Goal: Transaction & Acquisition: Purchase product/service

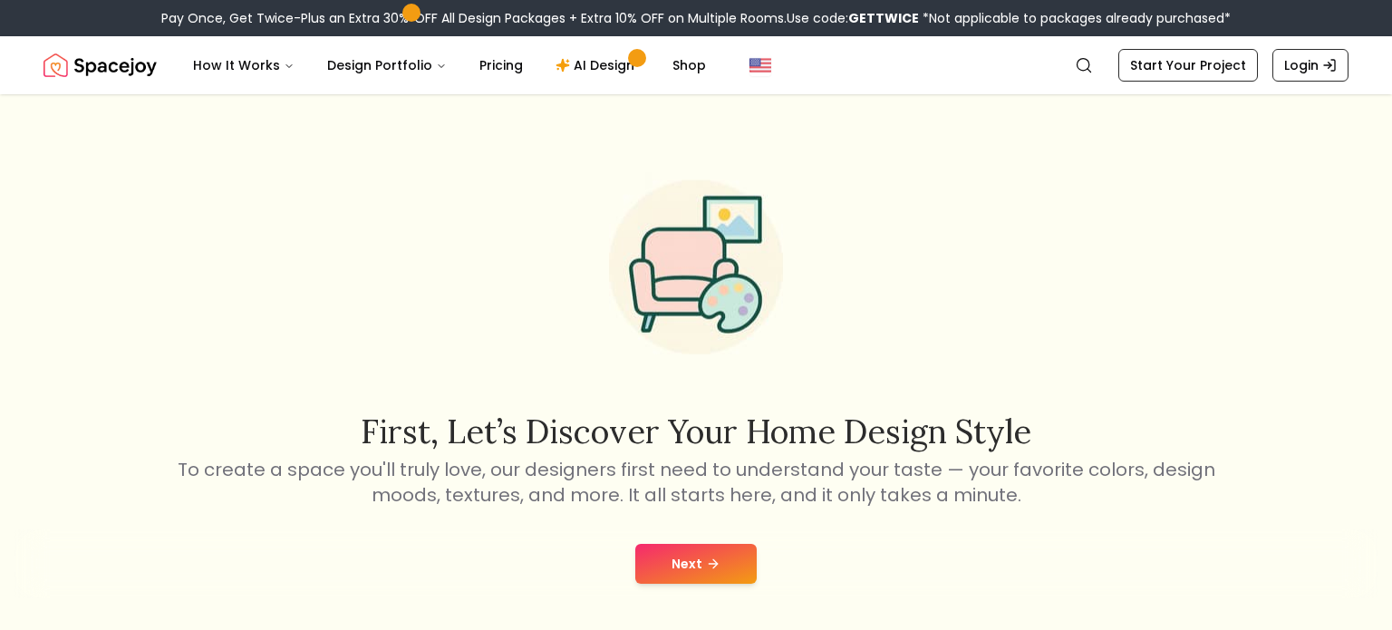
click at [677, 554] on button "Next" at bounding box center [695, 564] width 121 height 40
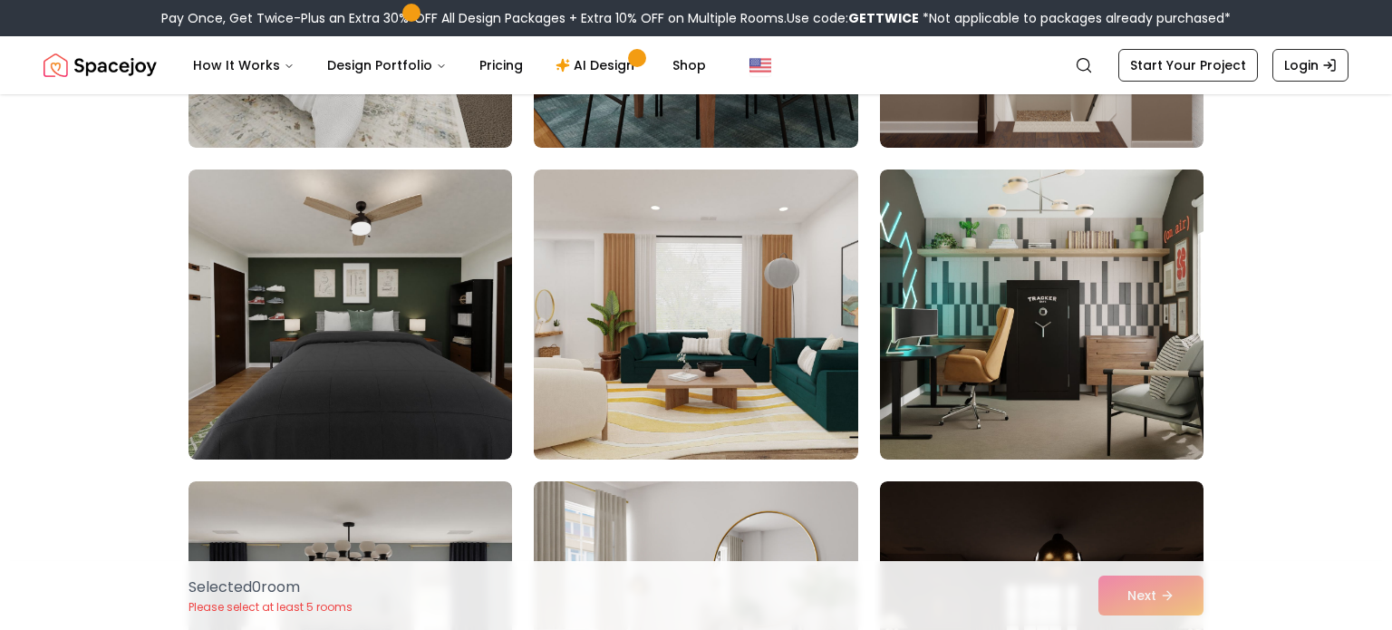
scroll to position [1621, 0]
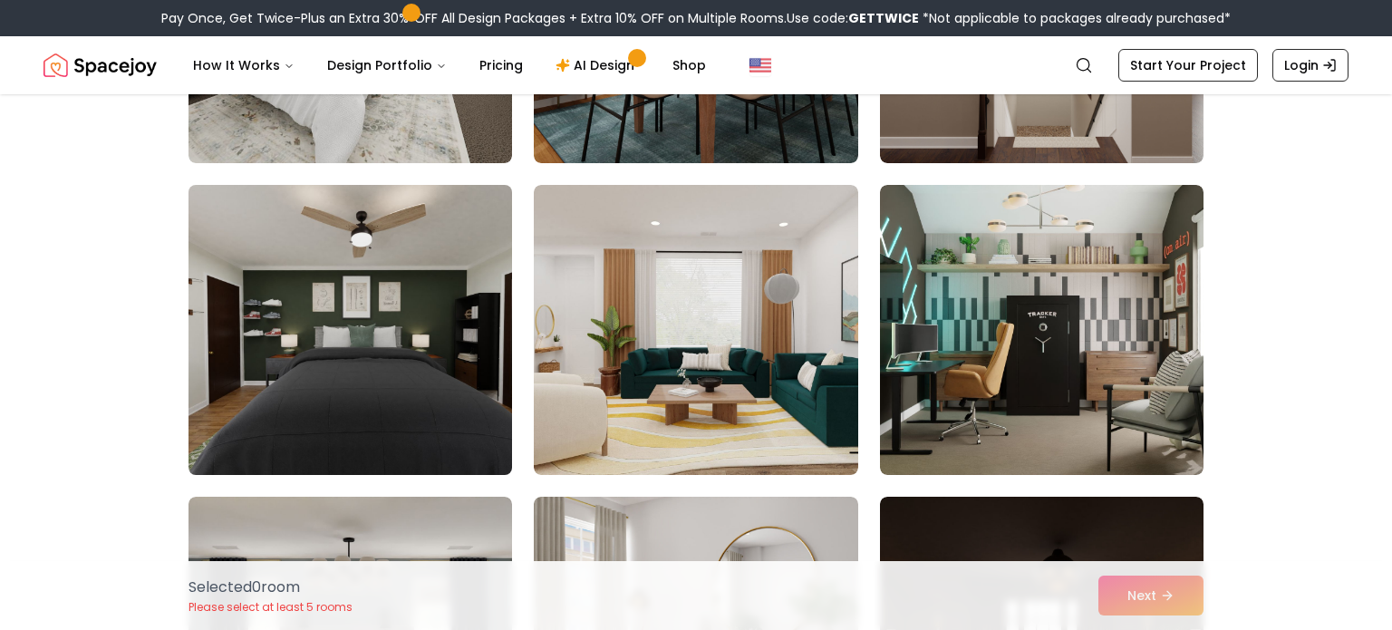
click at [299, 380] on img at bounding box center [350, 330] width 340 height 305
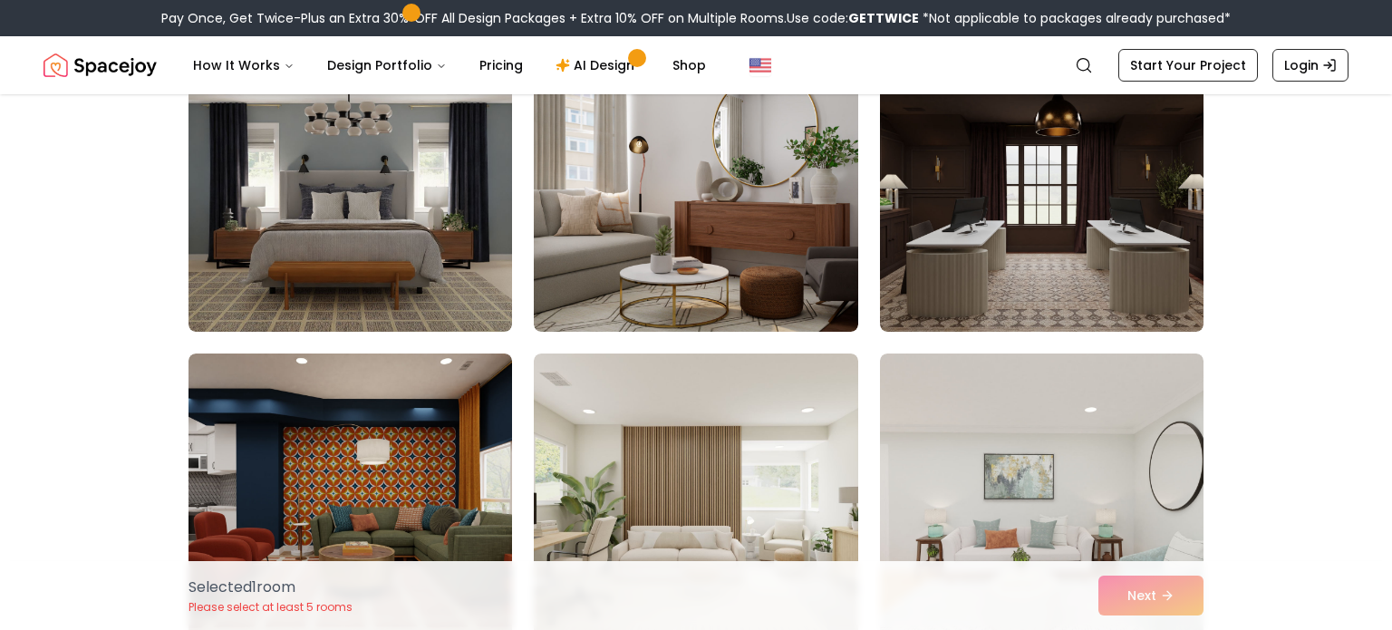
scroll to position [2081, 0]
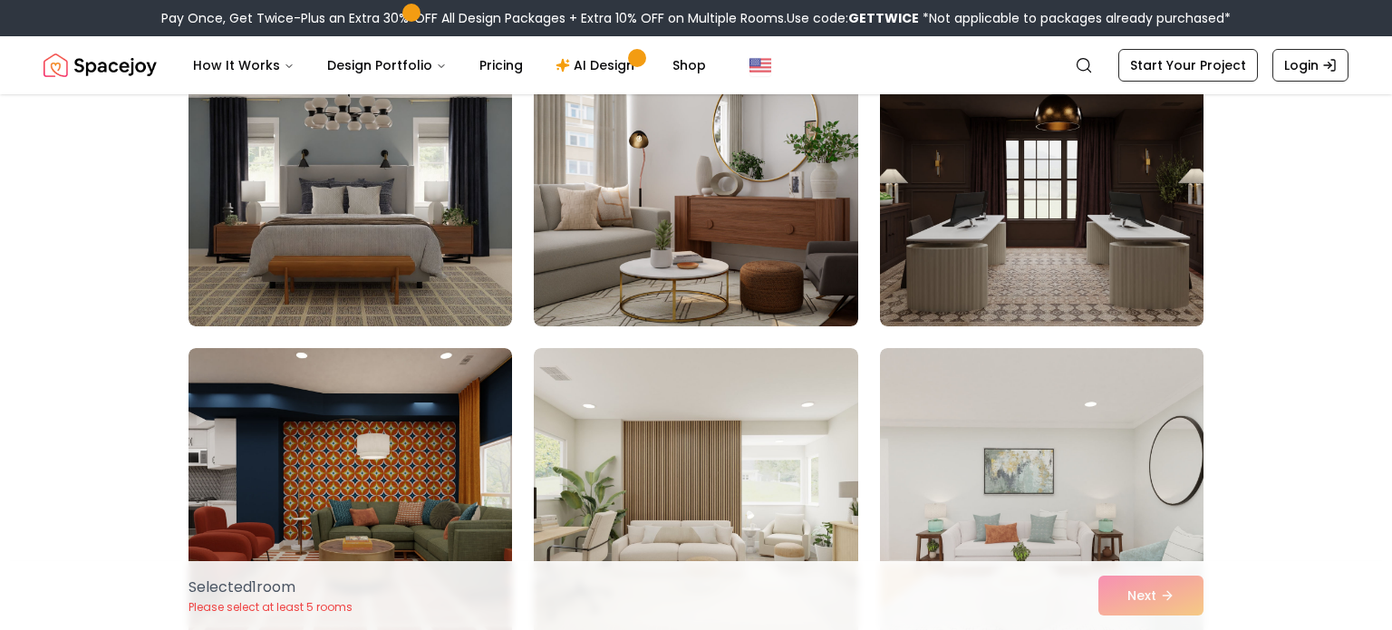
click at [1164, 604] on div "Selected 1 room Please select at least 5 rooms Next" at bounding box center [696, 595] width 1044 height 69
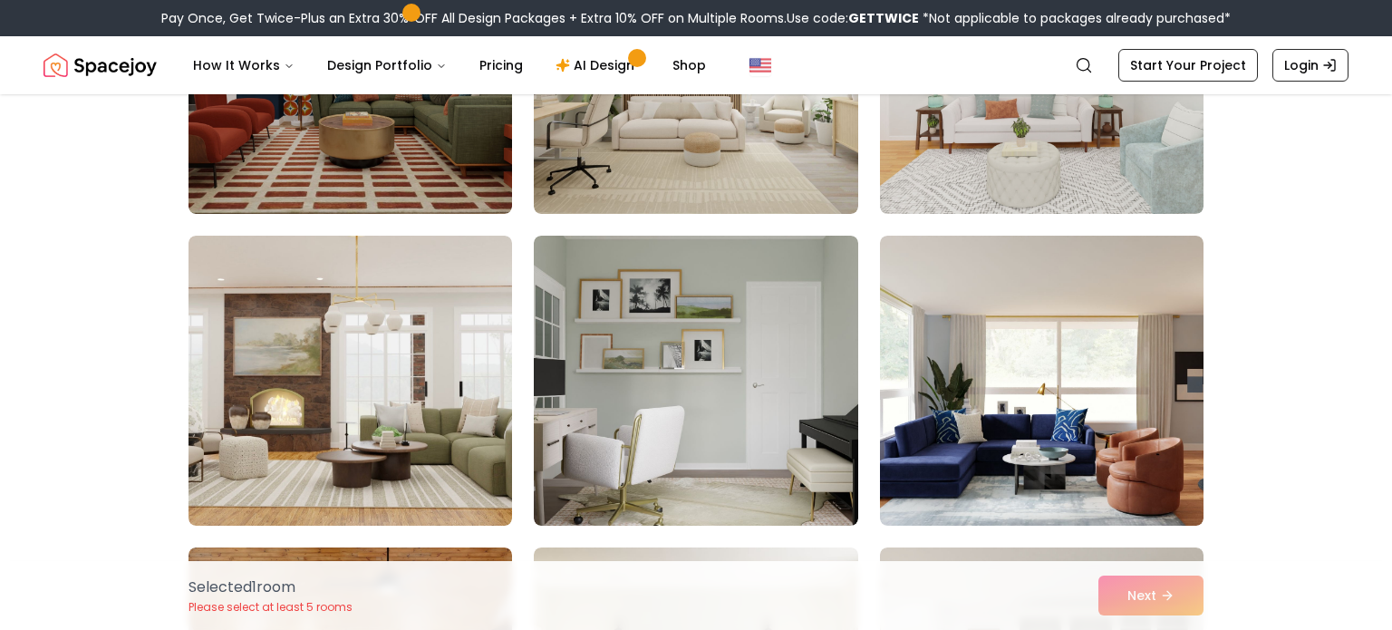
scroll to position [2508, 0]
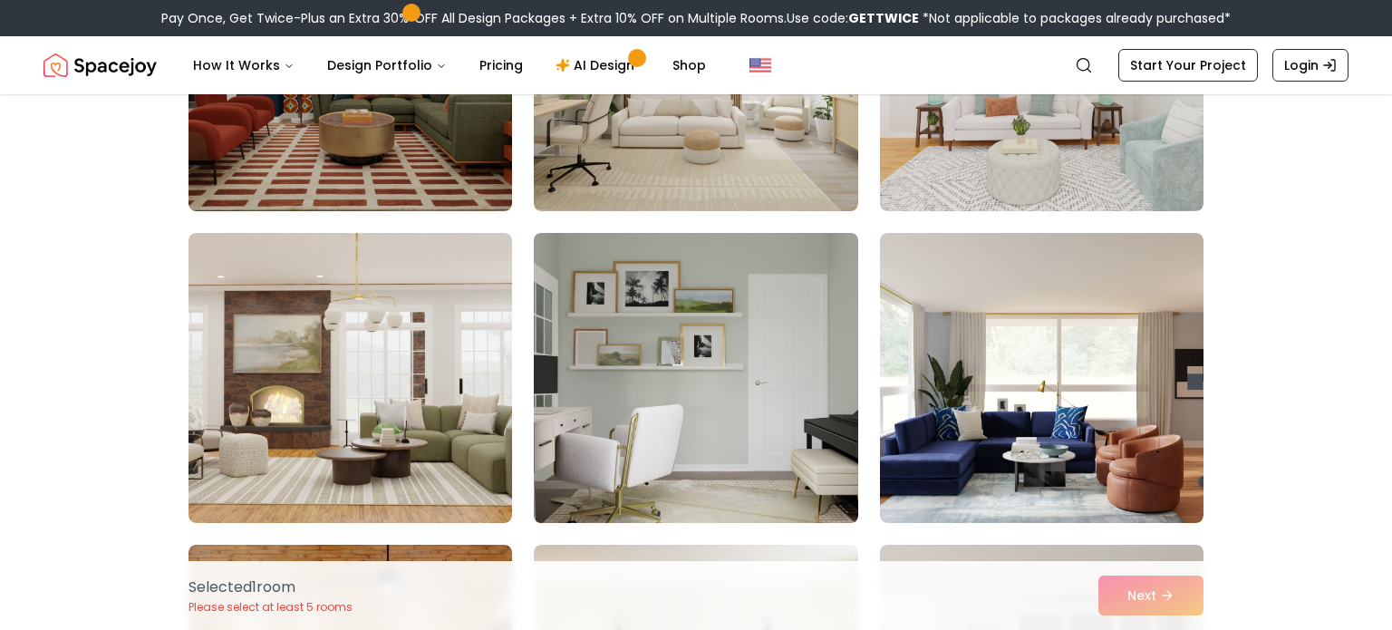
click at [658, 355] on img at bounding box center [696, 378] width 340 height 305
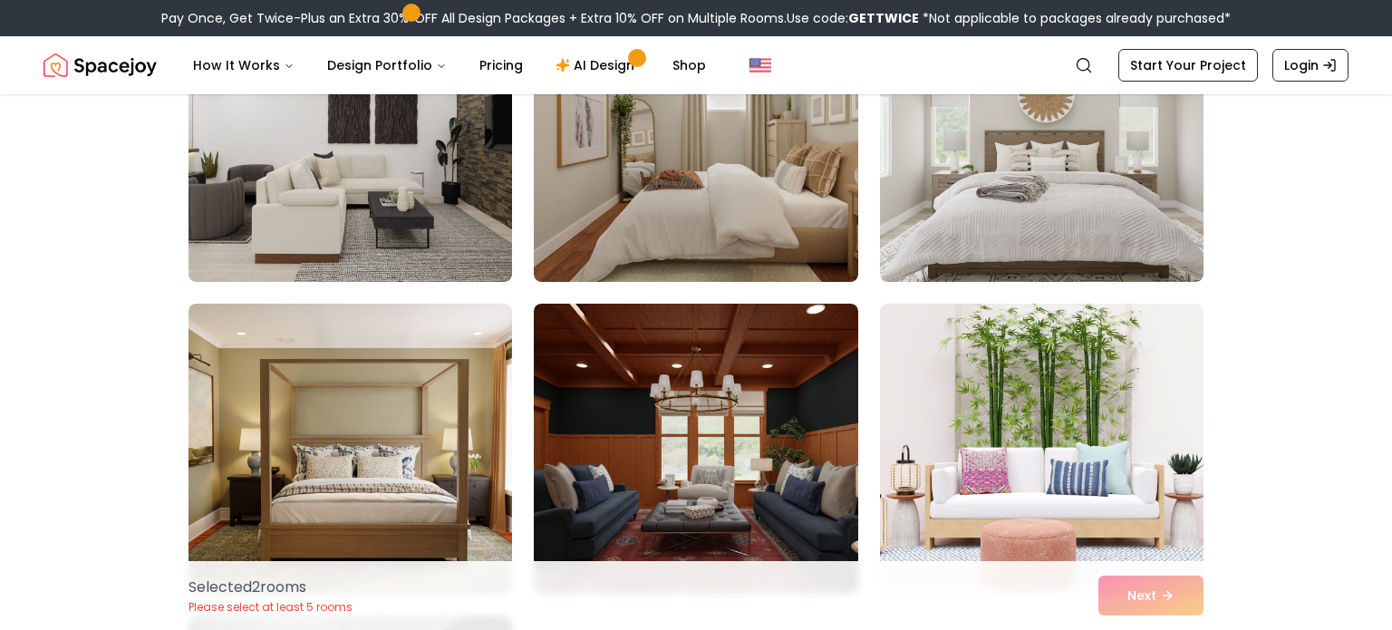
scroll to position [3685, 0]
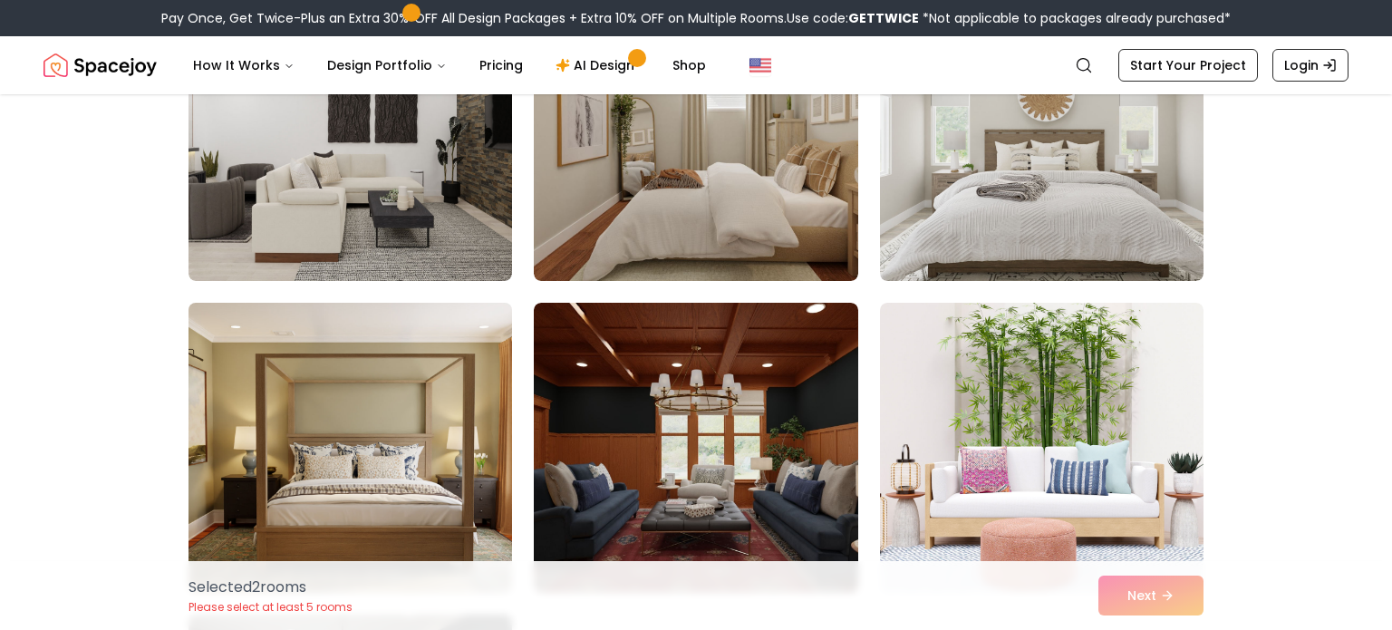
click at [244, 492] on img at bounding box center [350, 447] width 340 height 305
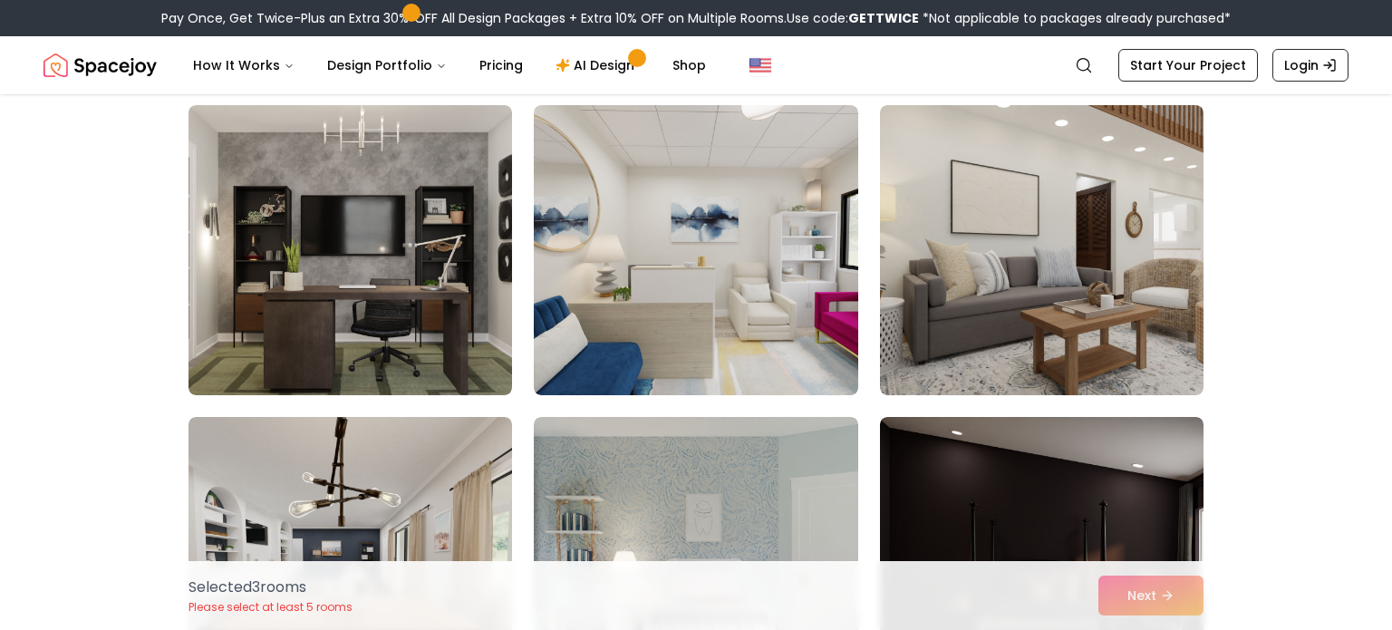
scroll to position [4825, 0]
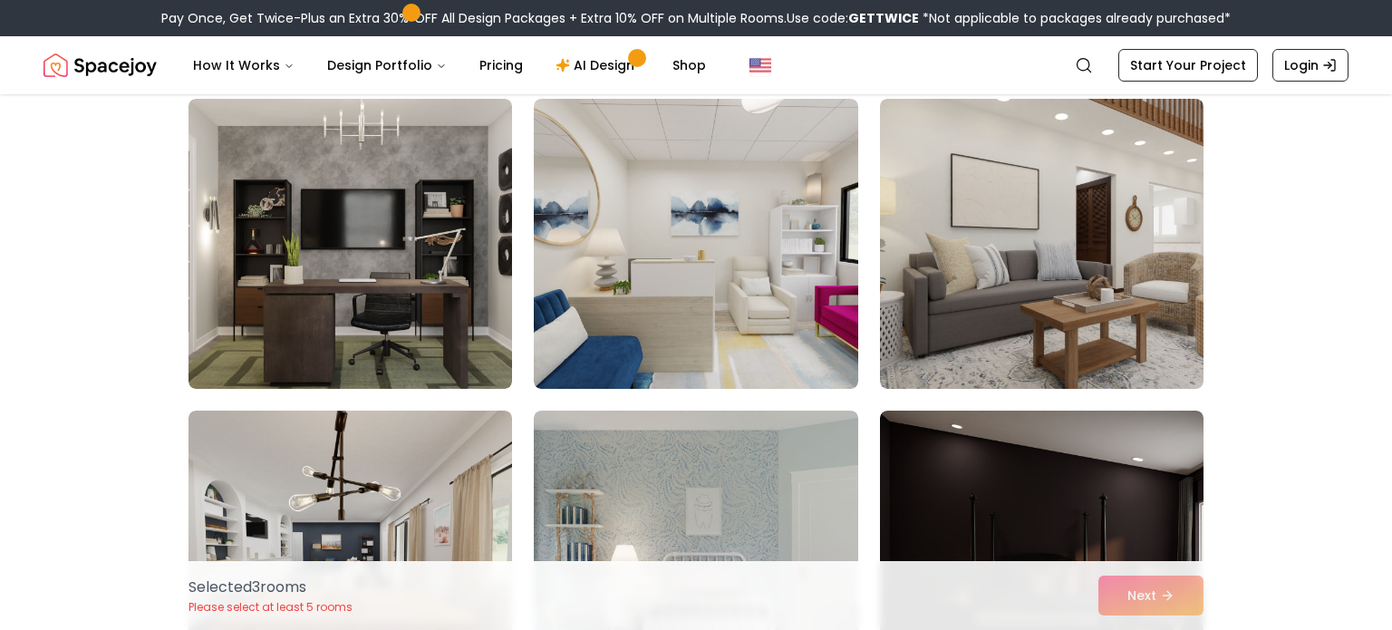
click at [1169, 607] on div "Selected 3 room s Please select at least 5 rooms Next" at bounding box center [696, 595] width 1044 height 69
click at [239, 488] on img at bounding box center [350, 555] width 340 height 305
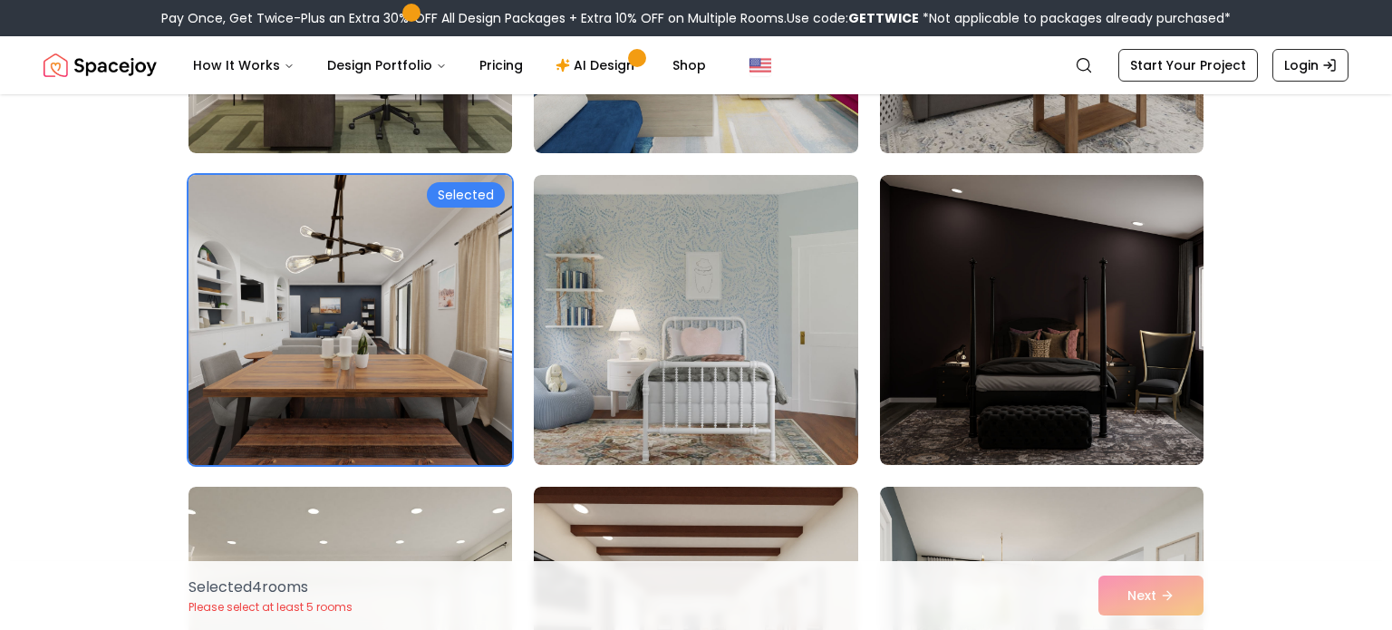
scroll to position [5063, 0]
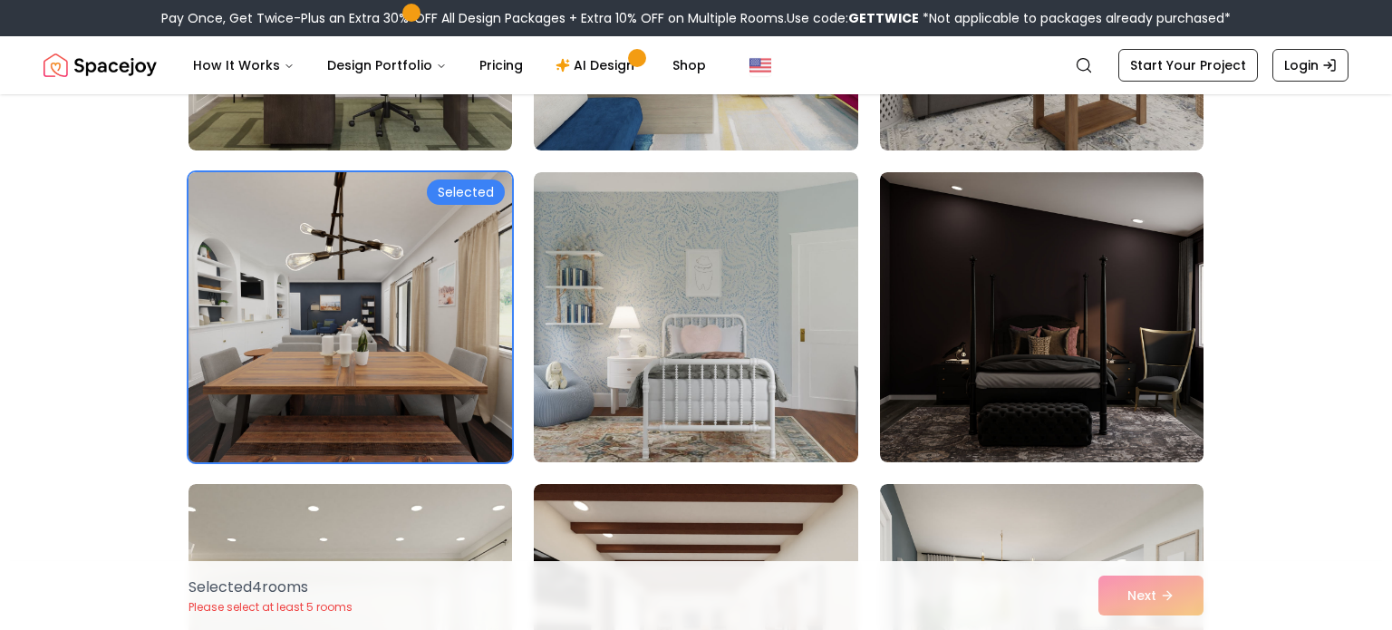
click at [222, 421] on img at bounding box center [350, 317] width 340 height 305
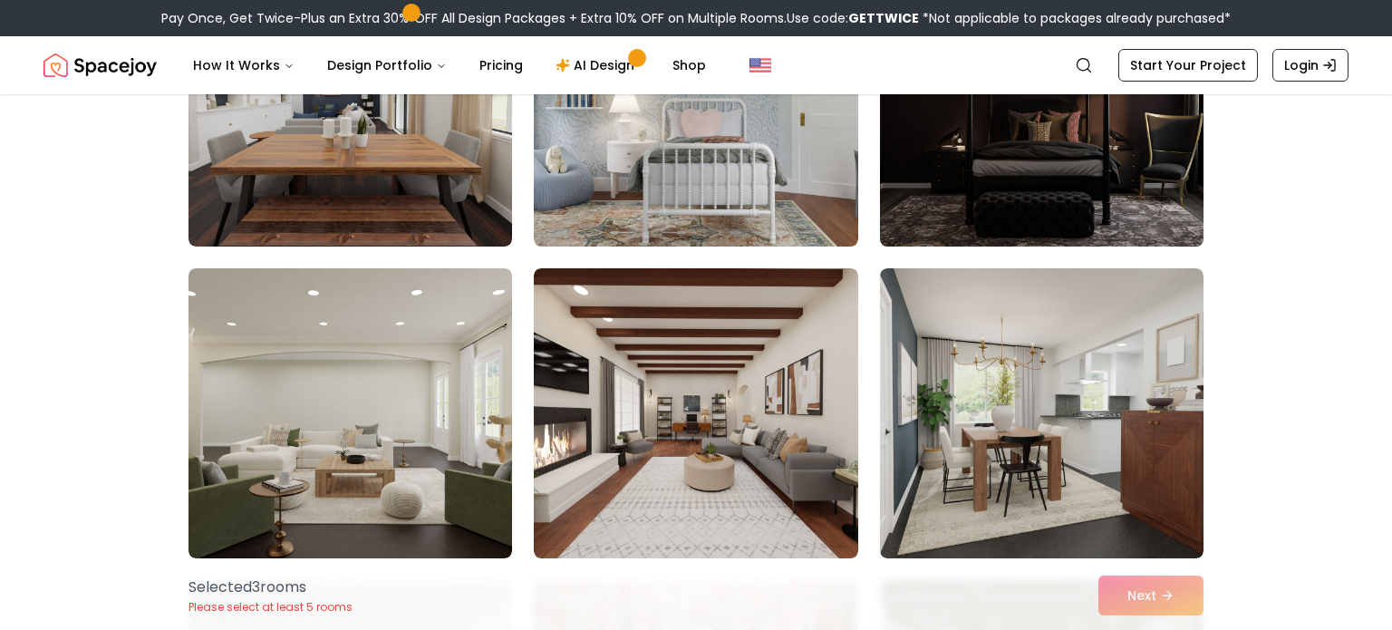
click at [1169, 156] on img at bounding box center [1042, 101] width 340 height 305
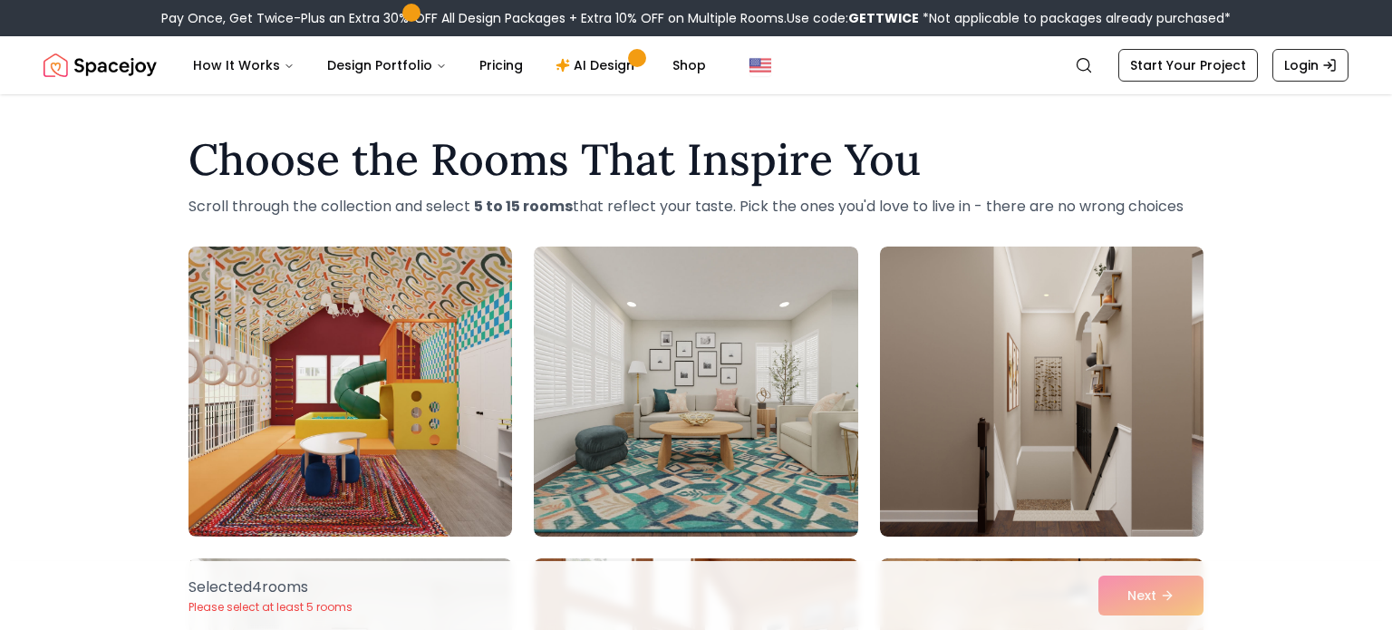
scroll to position [0, 0]
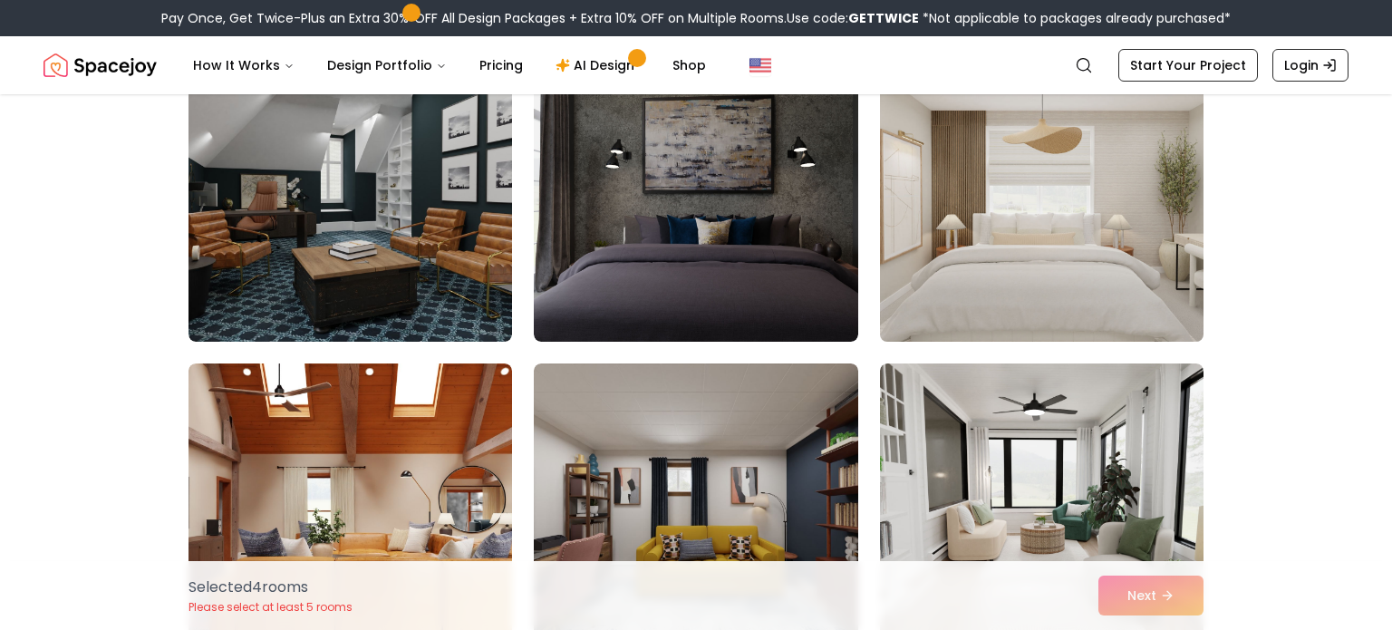
click at [1145, 321] on img at bounding box center [1042, 196] width 340 height 305
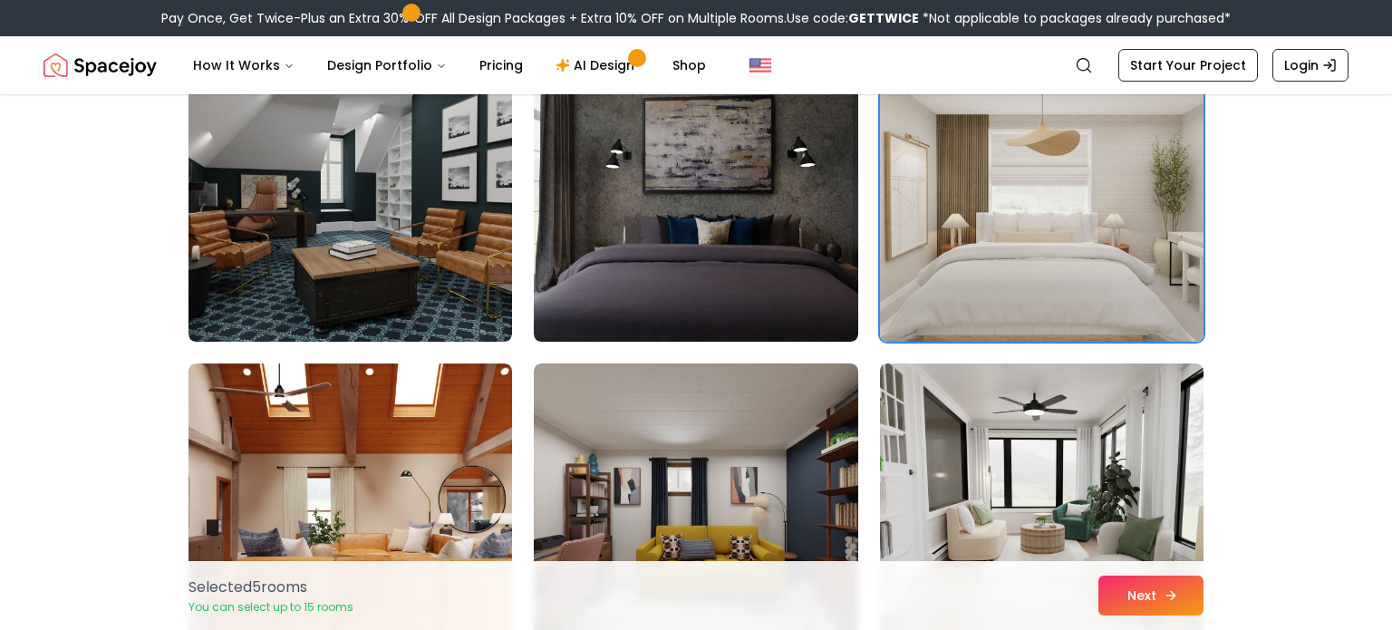
click at [1169, 595] on icon at bounding box center [1171, 595] width 15 height 15
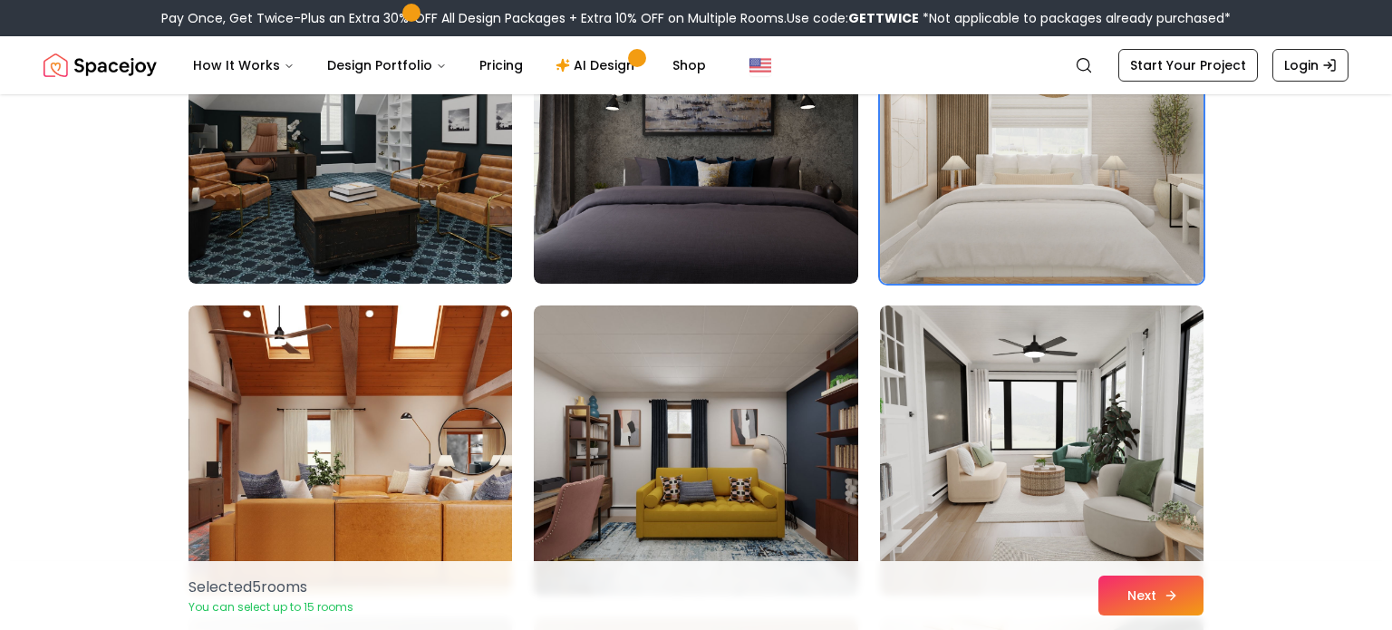
scroll to position [6119, 0]
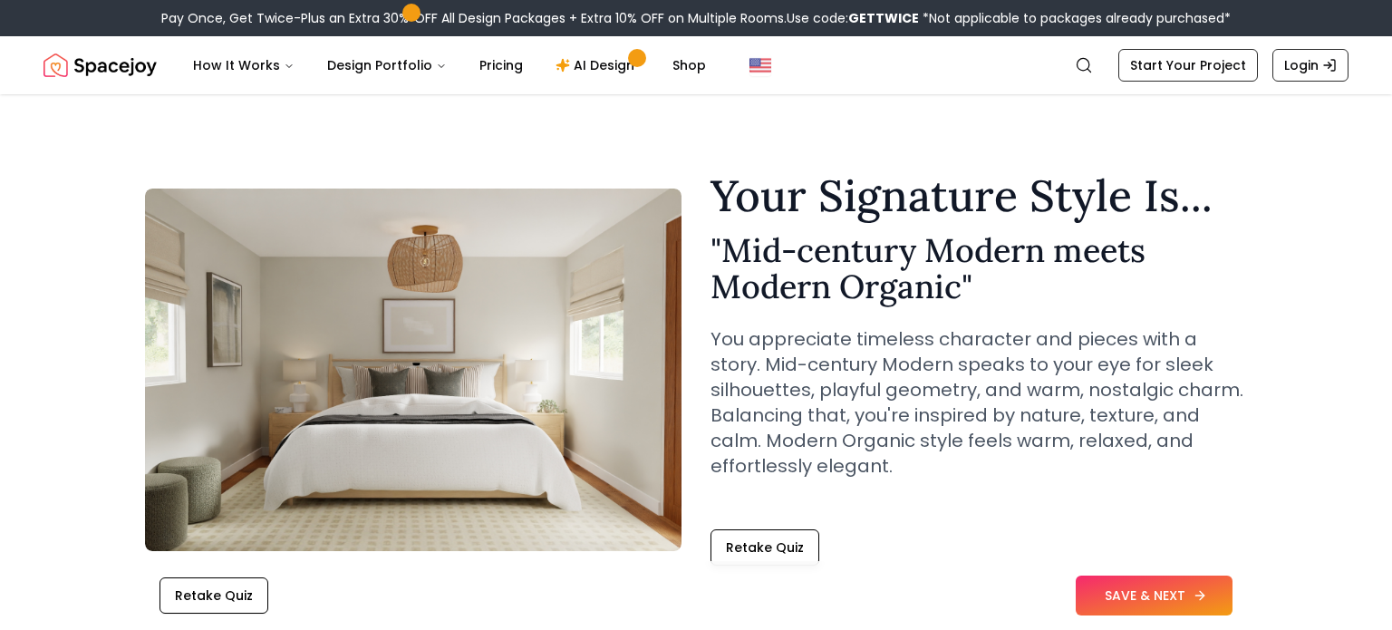
click at [1176, 604] on button "SAVE & NEXT" at bounding box center [1154, 596] width 157 height 40
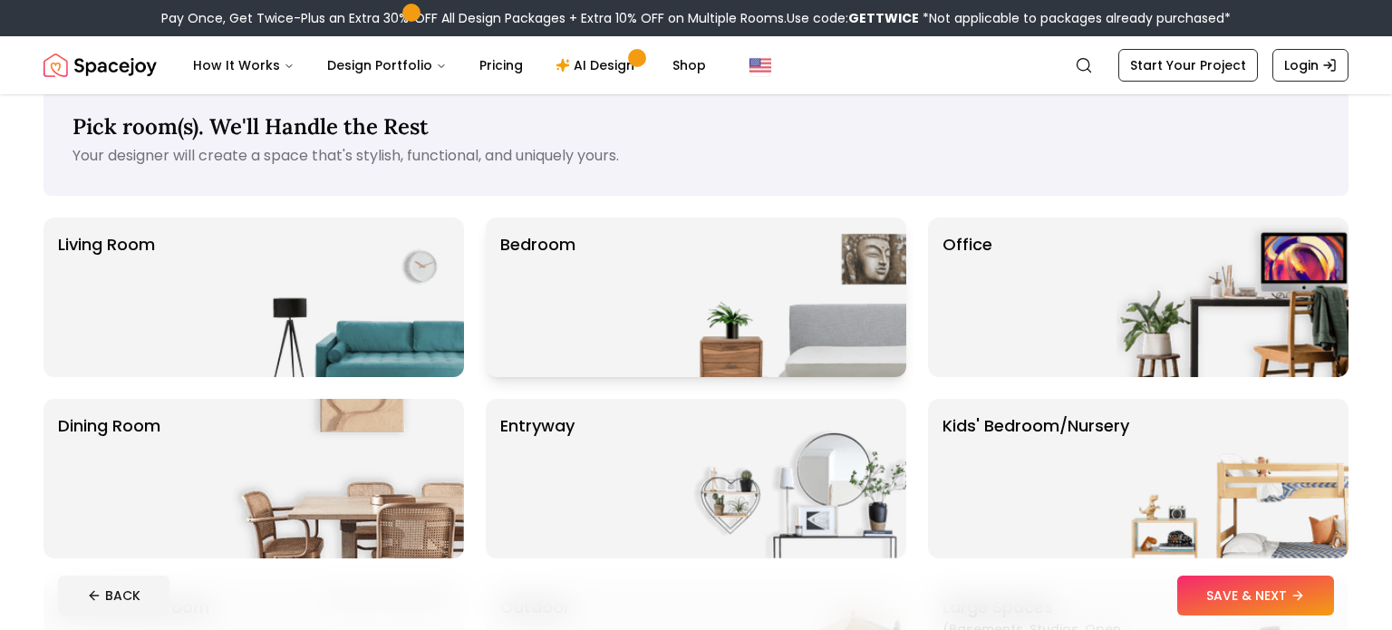
click at [614, 335] on div "Bedroom" at bounding box center [696, 298] width 421 height 160
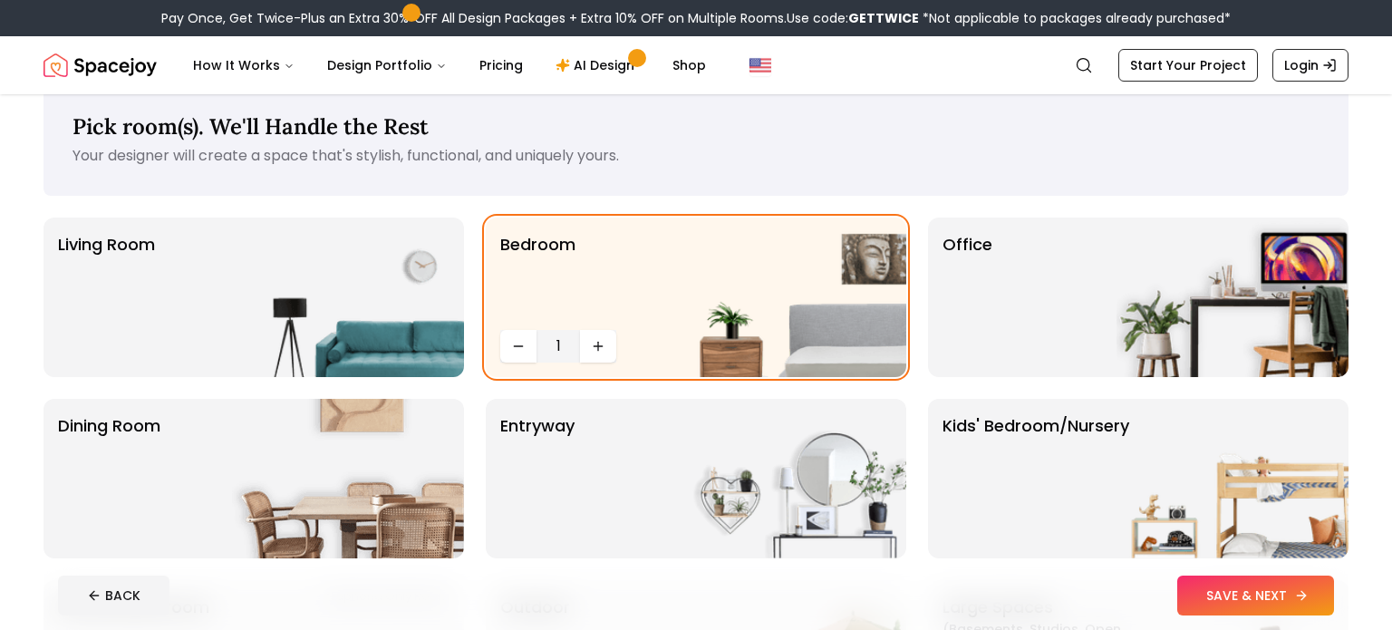
click at [1198, 605] on button "SAVE & NEXT" at bounding box center [1255, 596] width 157 height 40
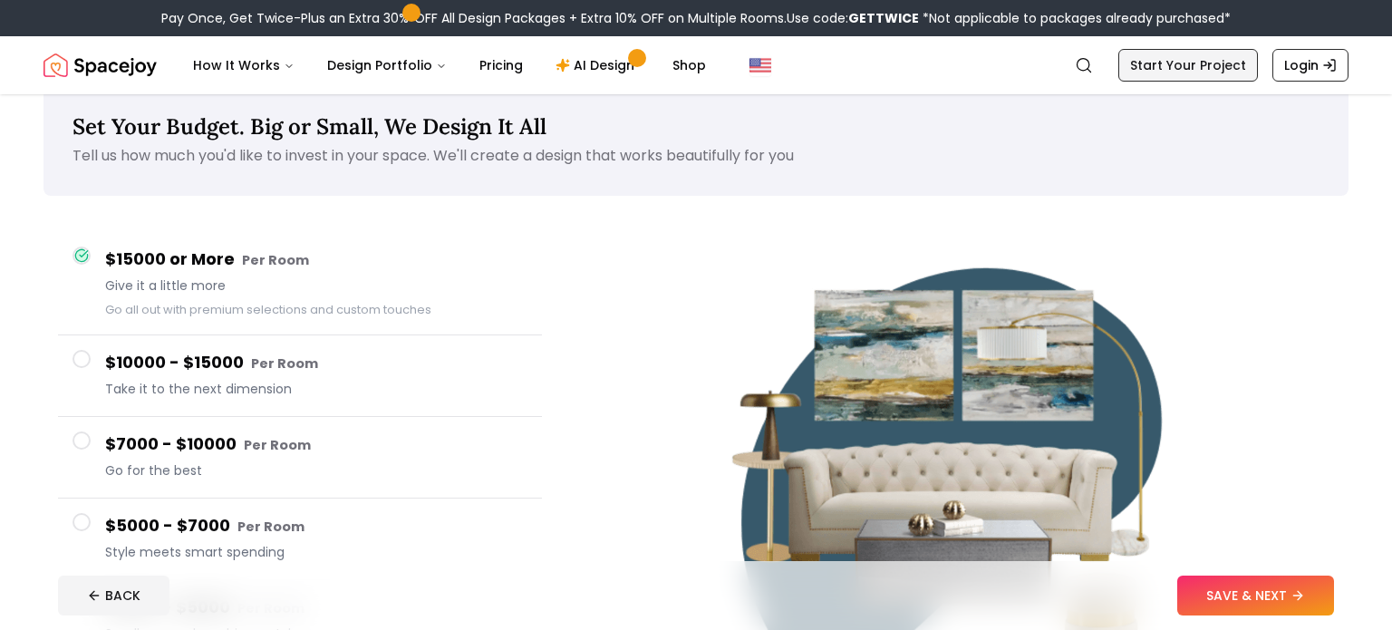
click at [1146, 64] on link "Start Your Project" at bounding box center [1188, 65] width 140 height 33
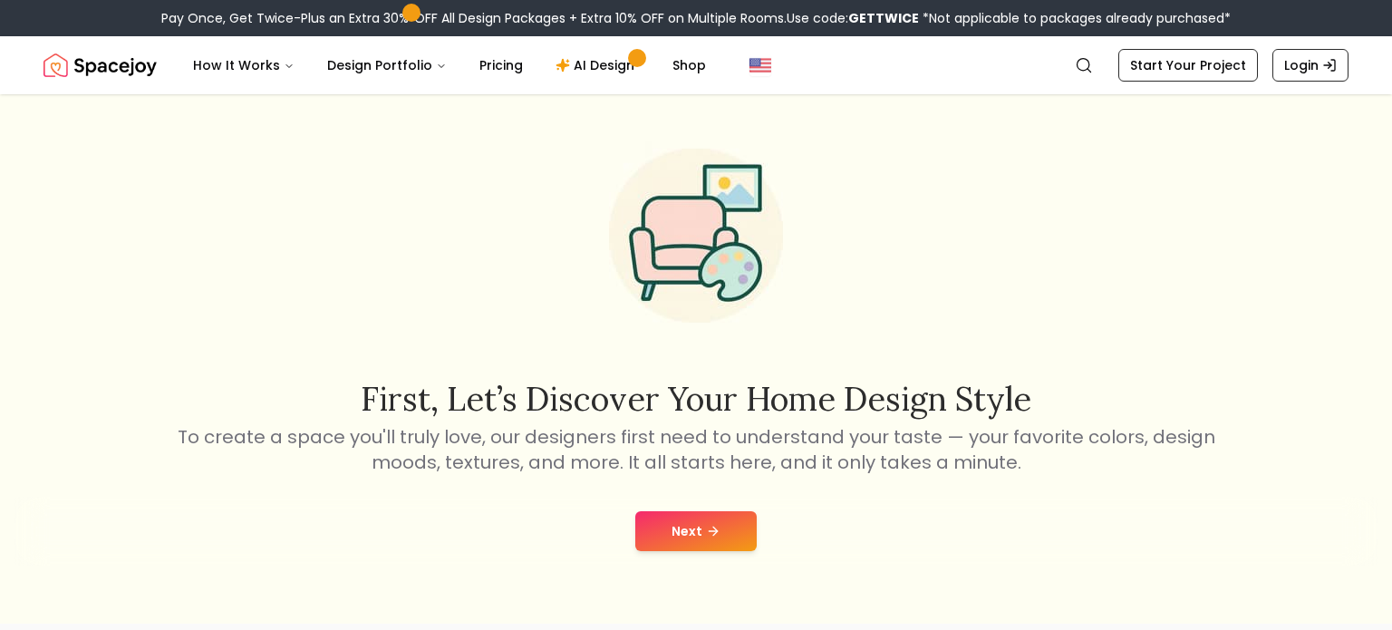
click at [692, 513] on button "Next" at bounding box center [695, 531] width 121 height 40
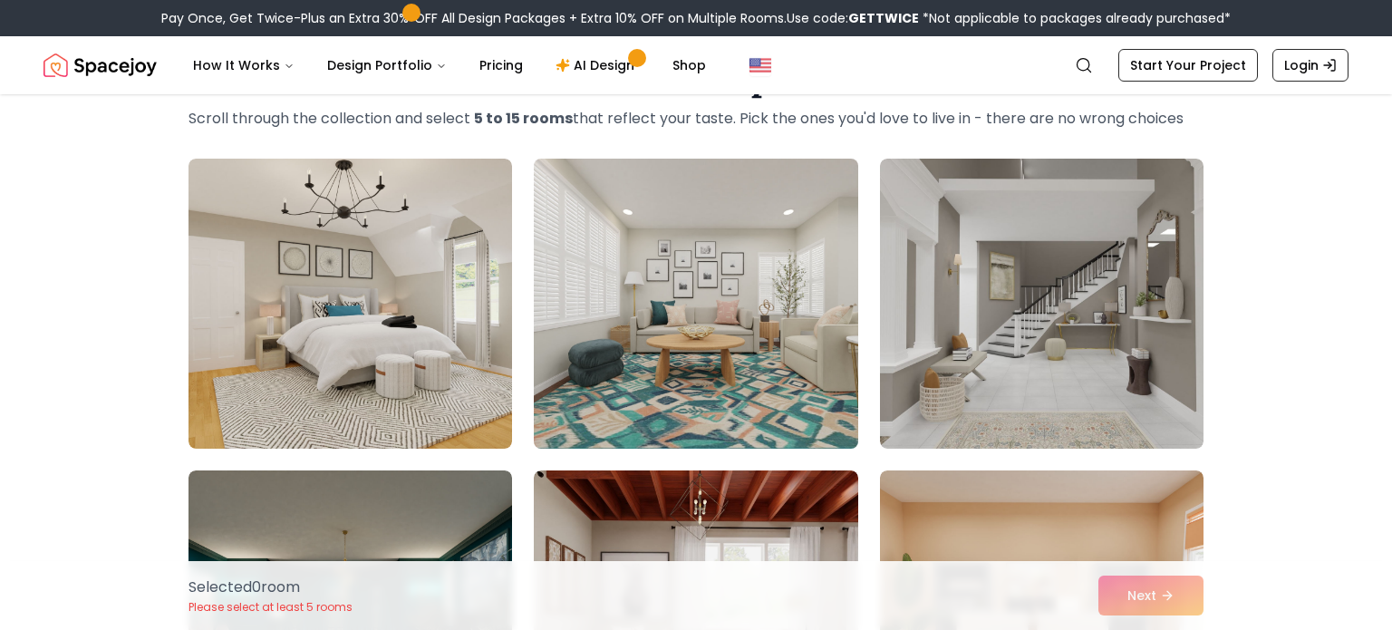
scroll to position [90, 0]
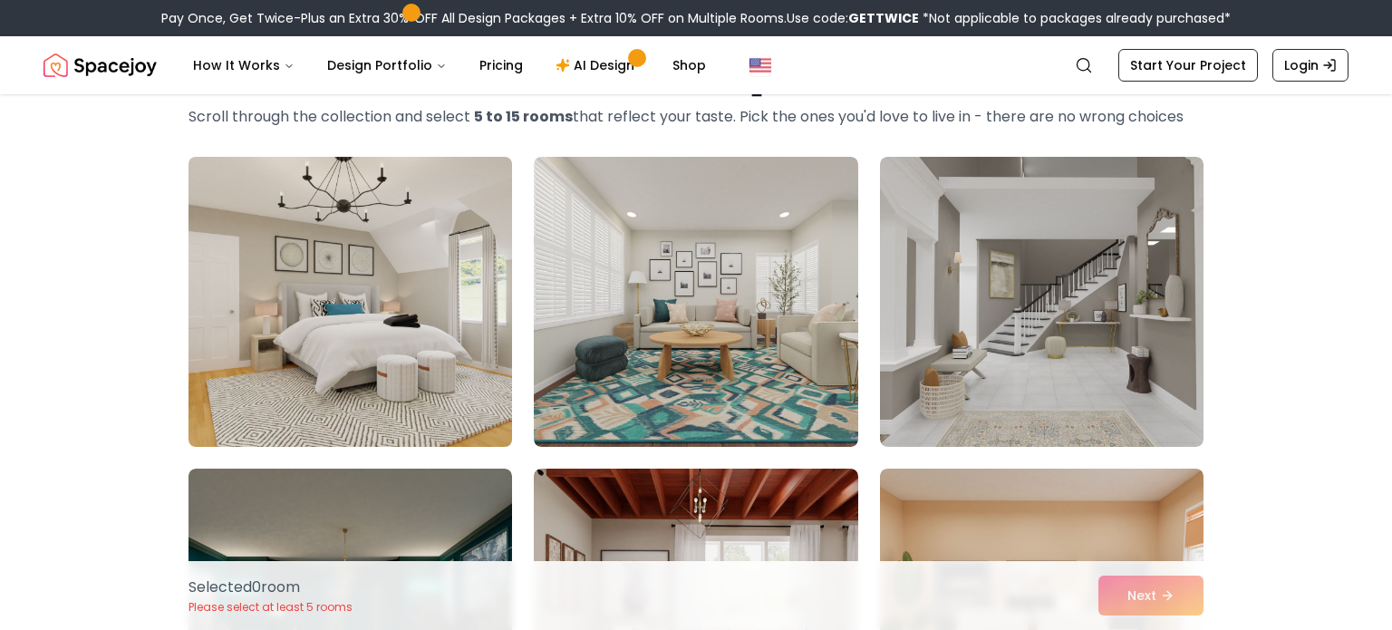
click at [324, 344] on img at bounding box center [350, 302] width 340 height 305
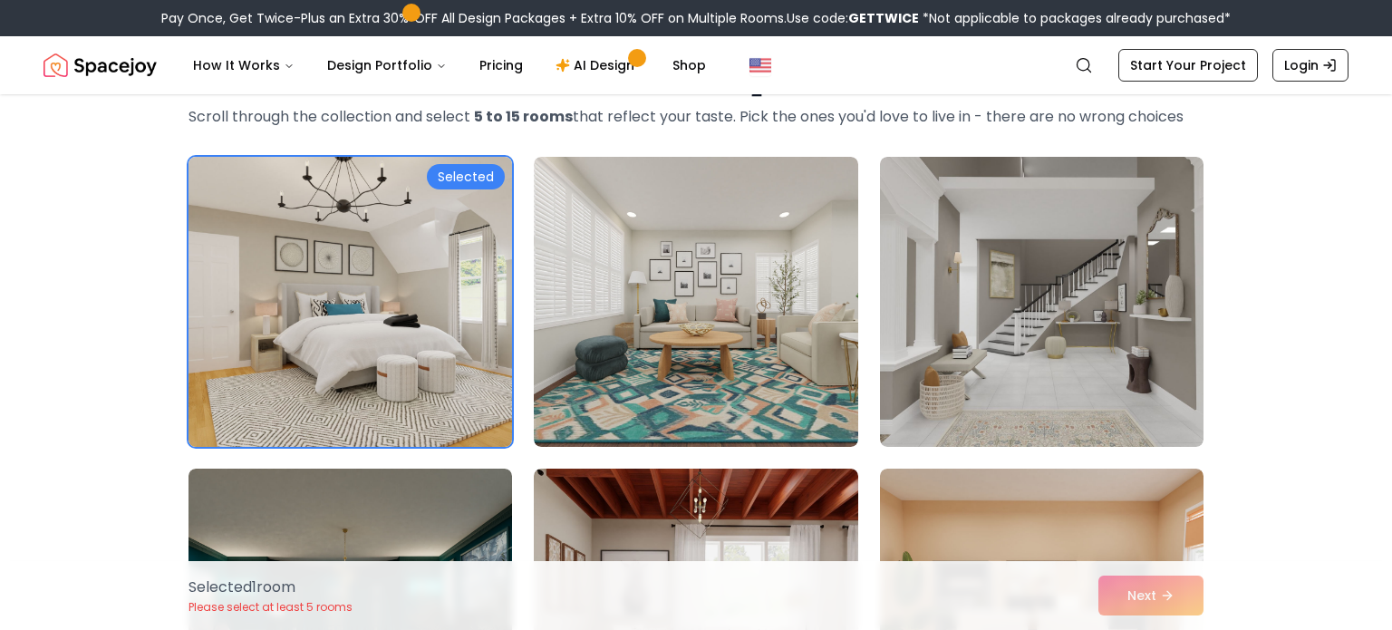
click at [261, 380] on img at bounding box center [350, 302] width 340 height 305
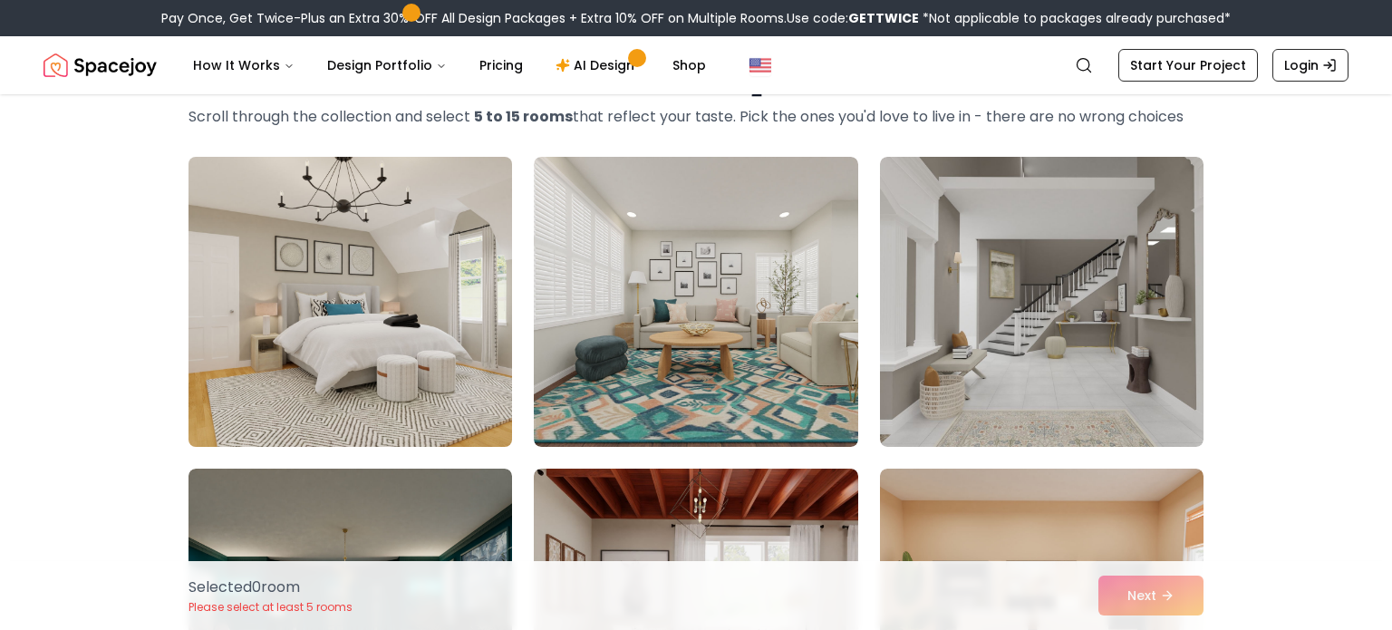
click at [278, 410] on img at bounding box center [350, 302] width 340 height 305
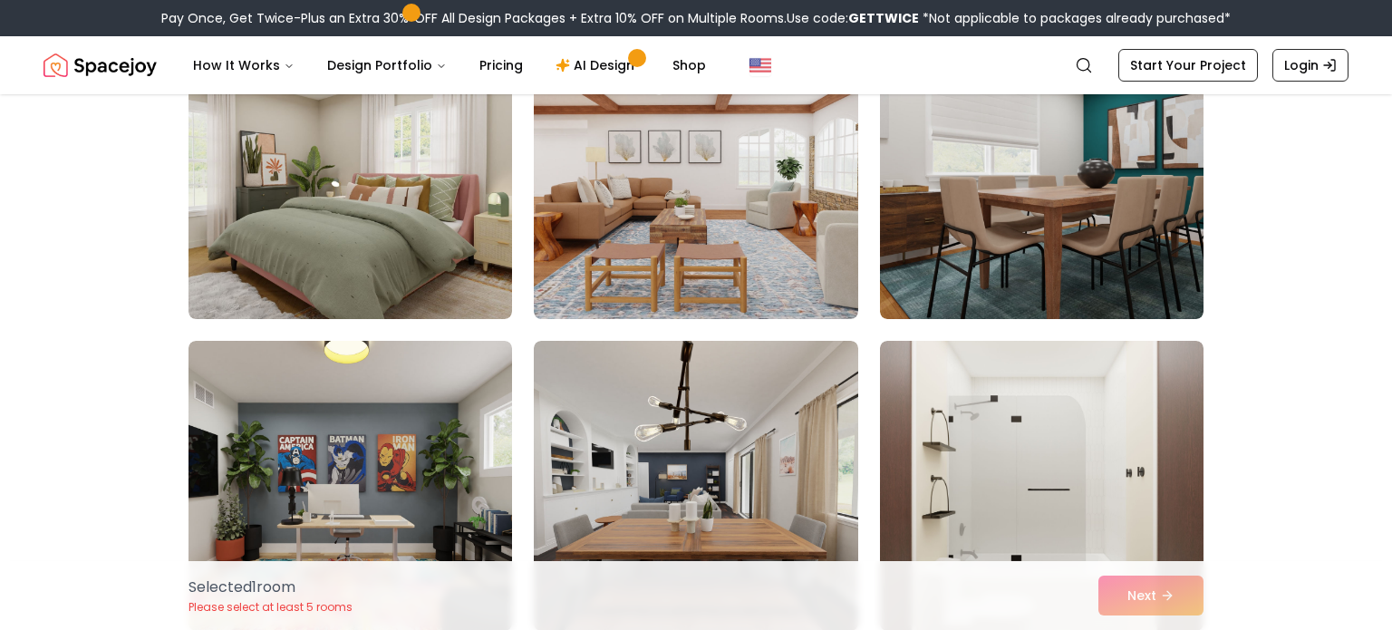
scroll to position [839, 0]
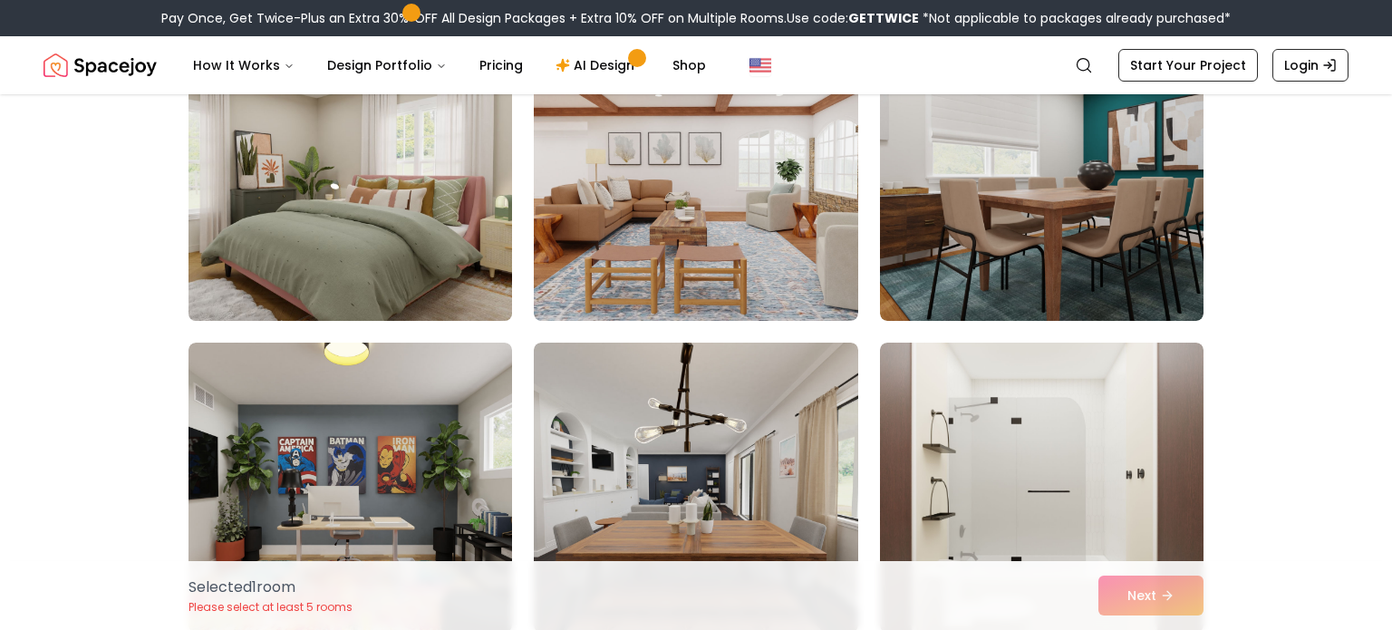
click at [241, 276] on img at bounding box center [350, 176] width 340 height 305
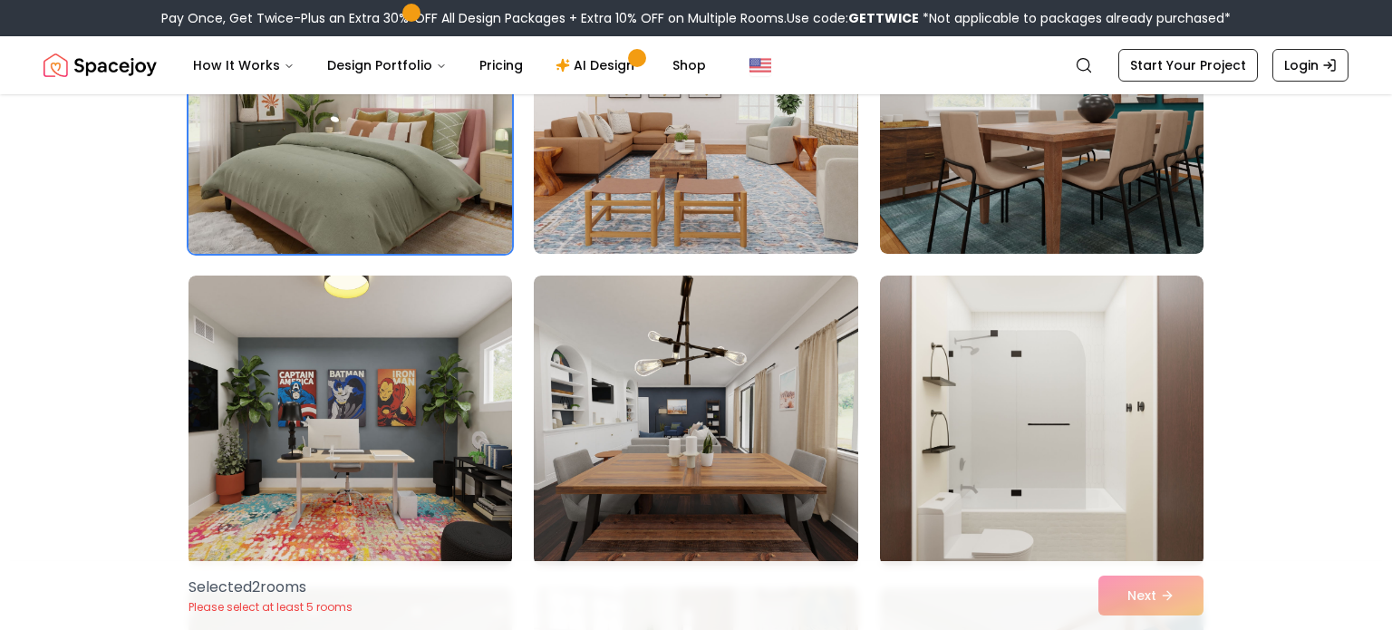
scroll to position [908, 0]
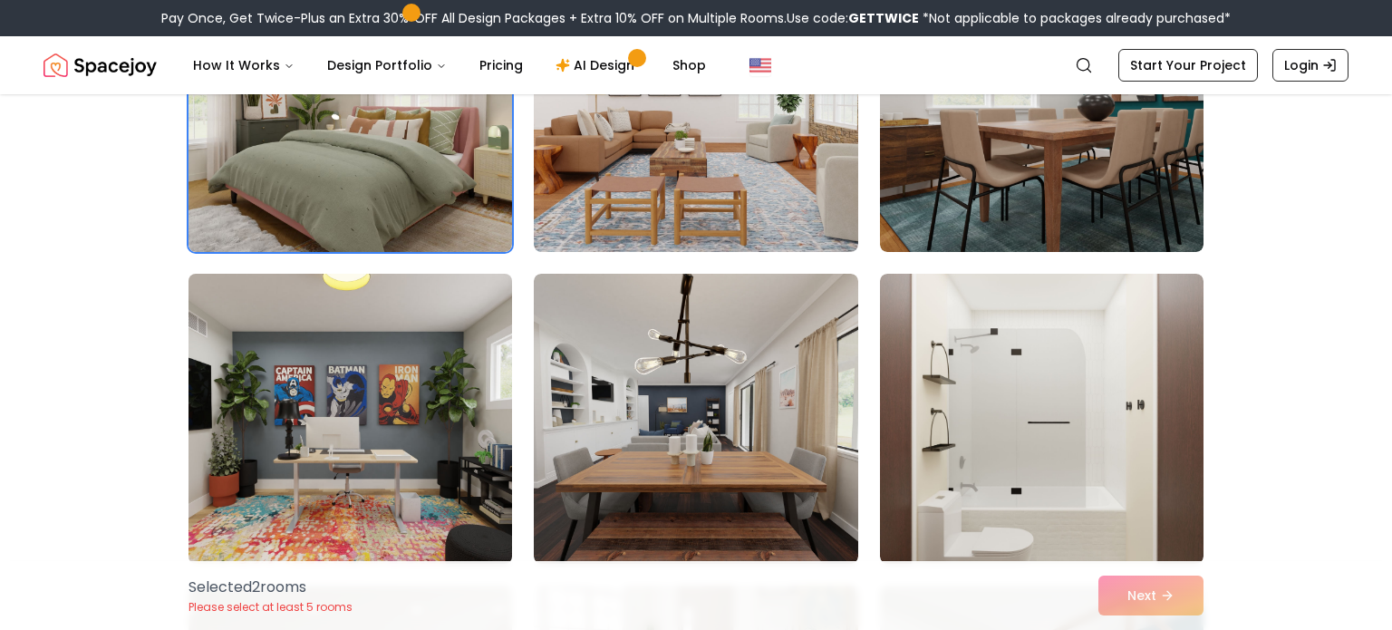
click at [257, 420] on img at bounding box center [350, 418] width 340 height 305
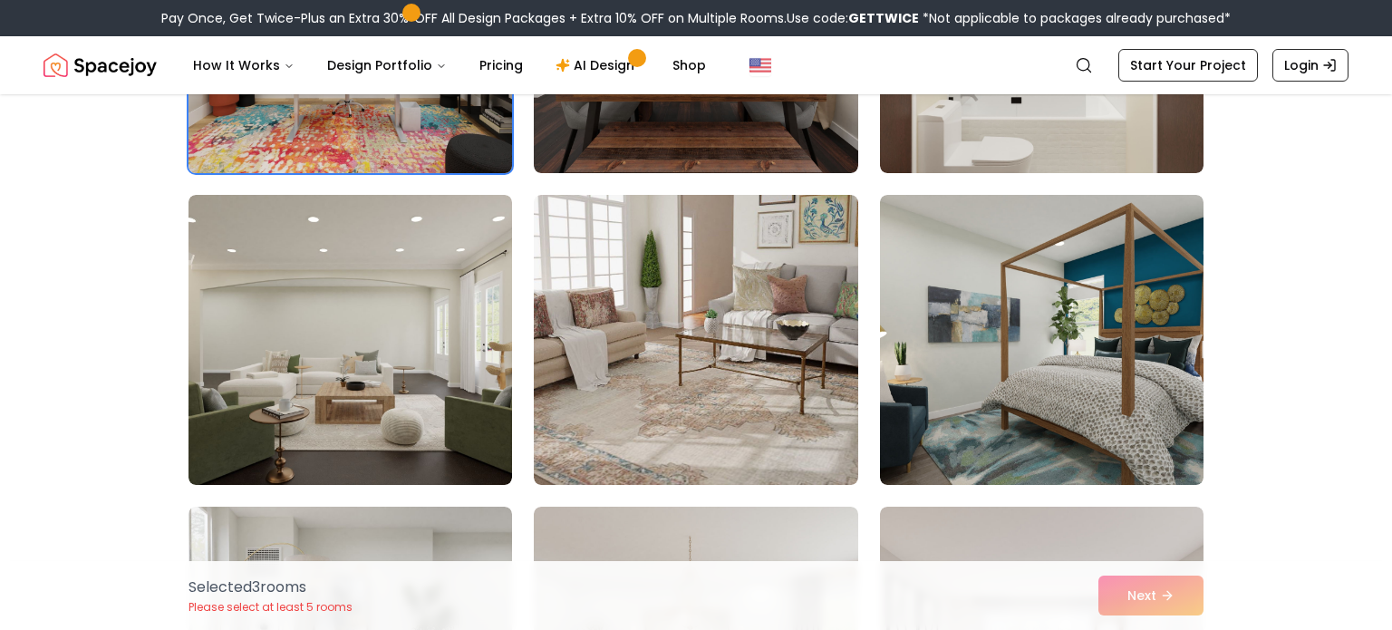
click at [1128, 444] on img at bounding box center [1042, 340] width 324 height 290
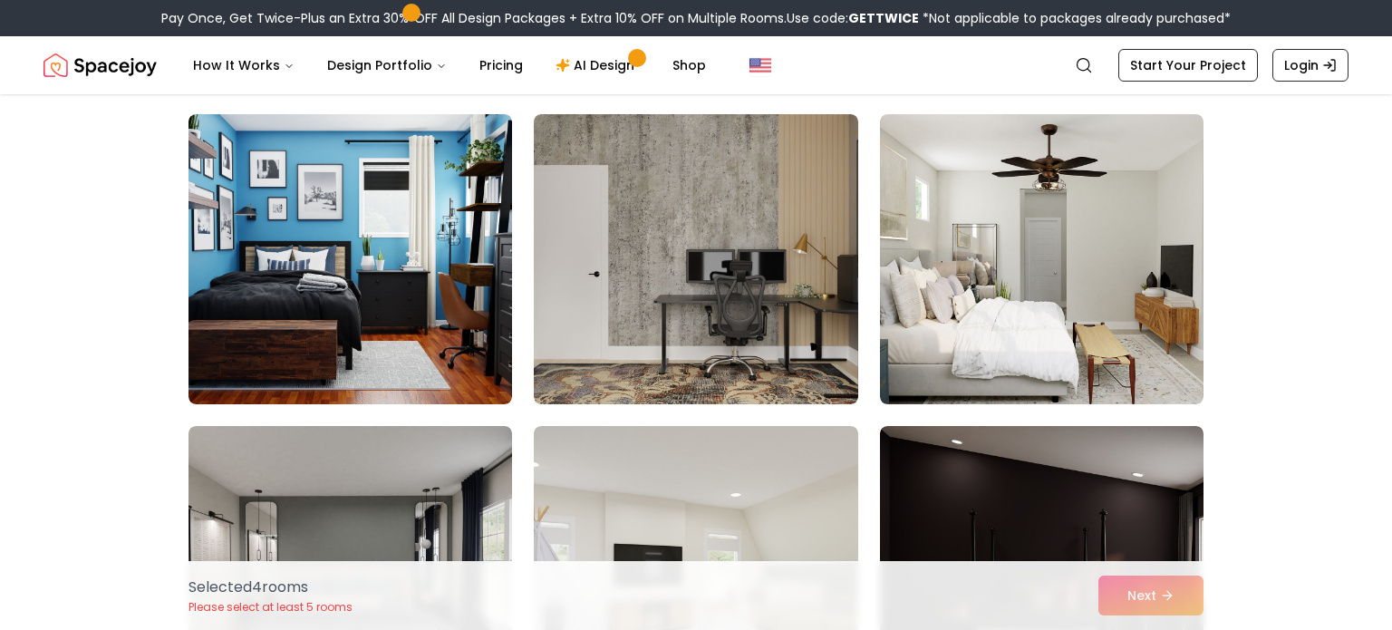
scroll to position [2322, 0]
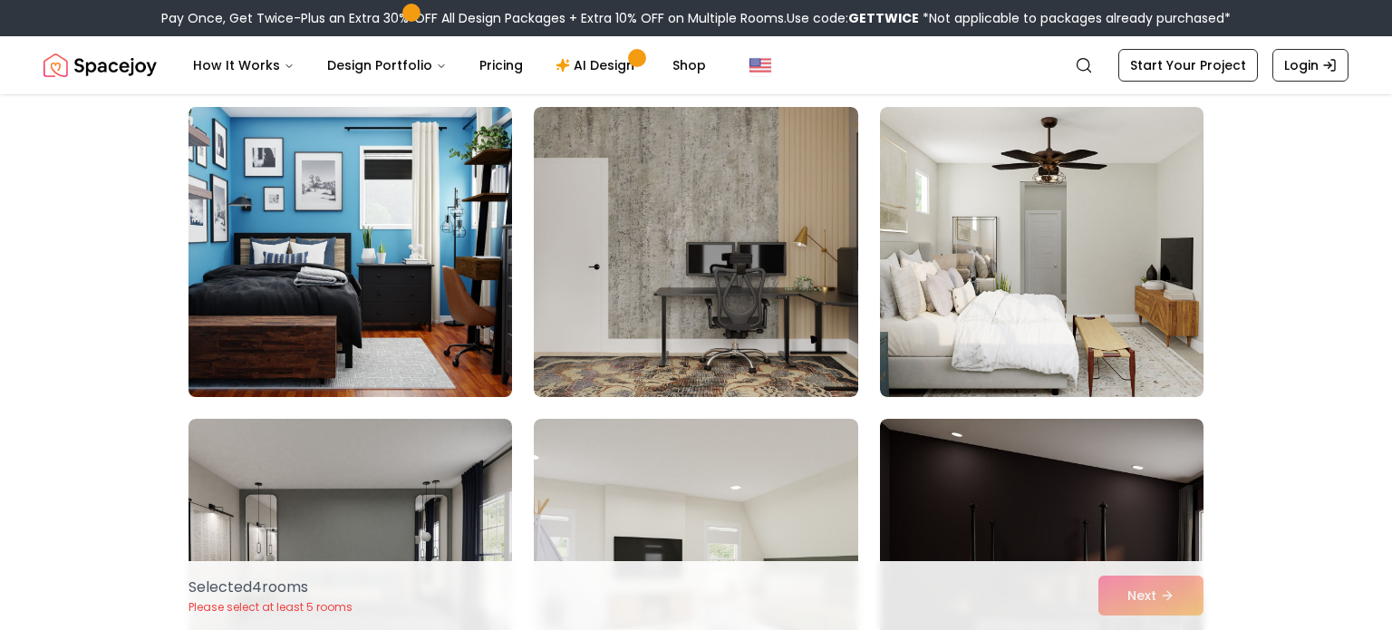
click at [218, 307] on img at bounding box center [350, 252] width 340 height 305
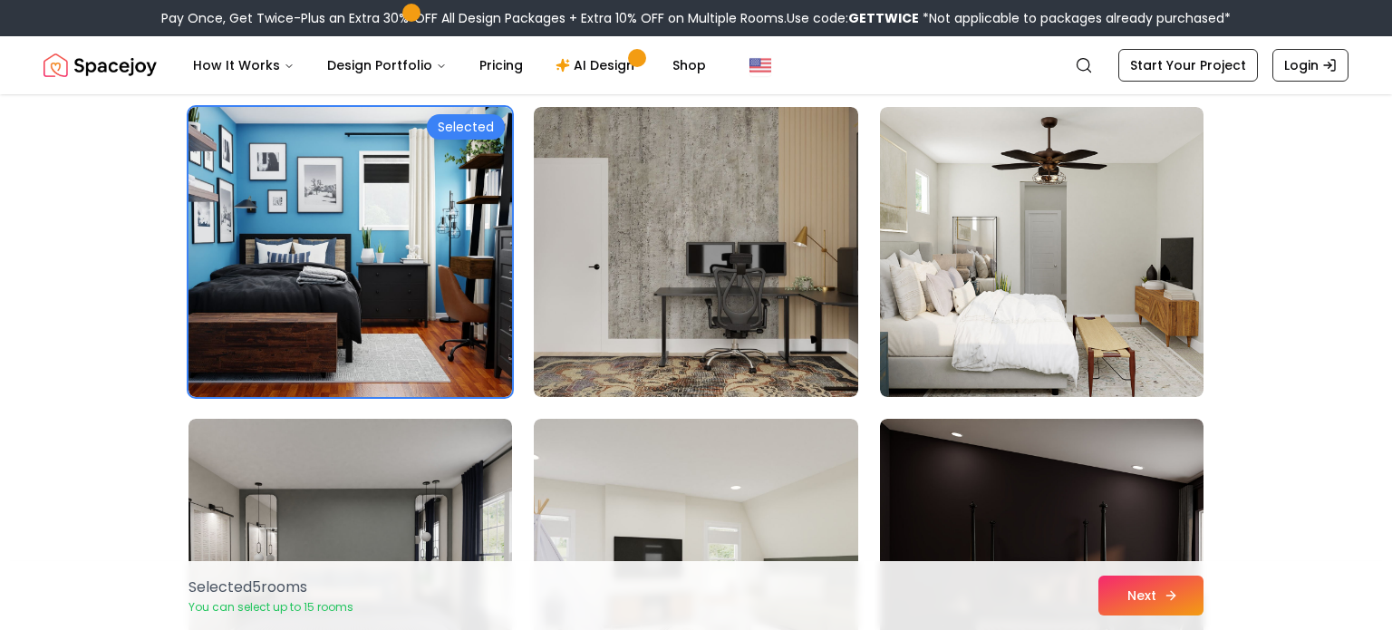
click at [1190, 591] on button "Next" at bounding box center [1151, 596] width 105 height 40
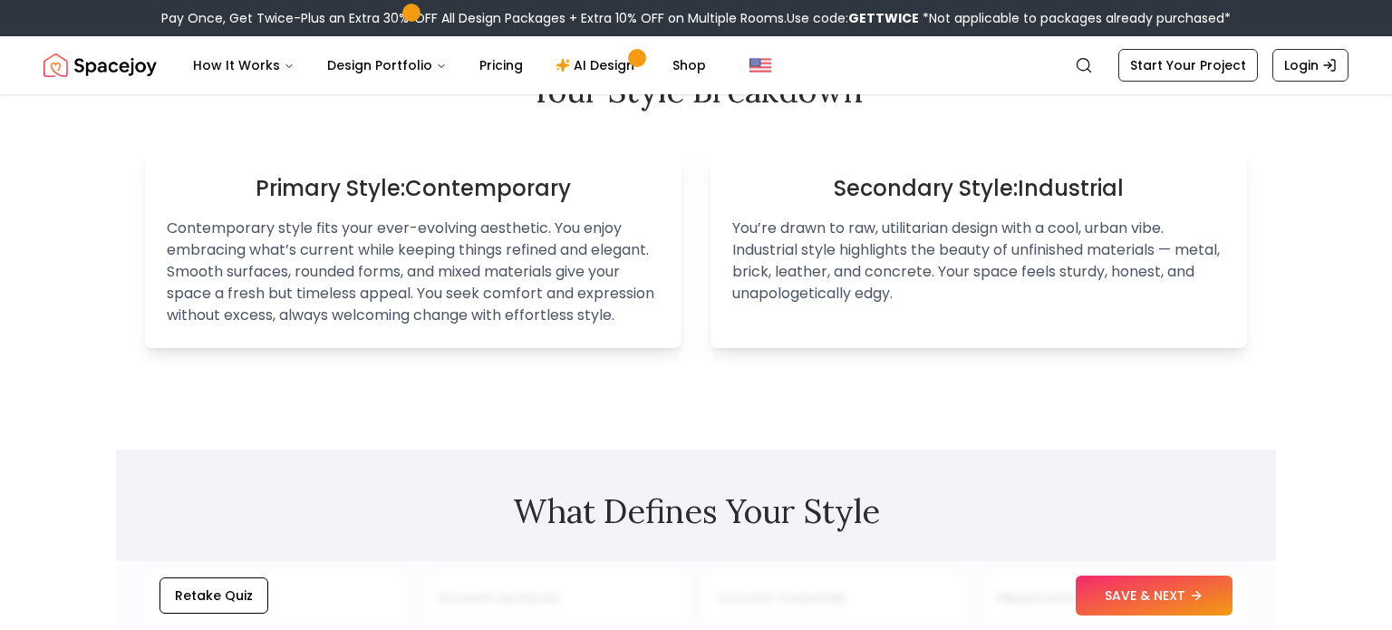
scroll to position [1148, 0]
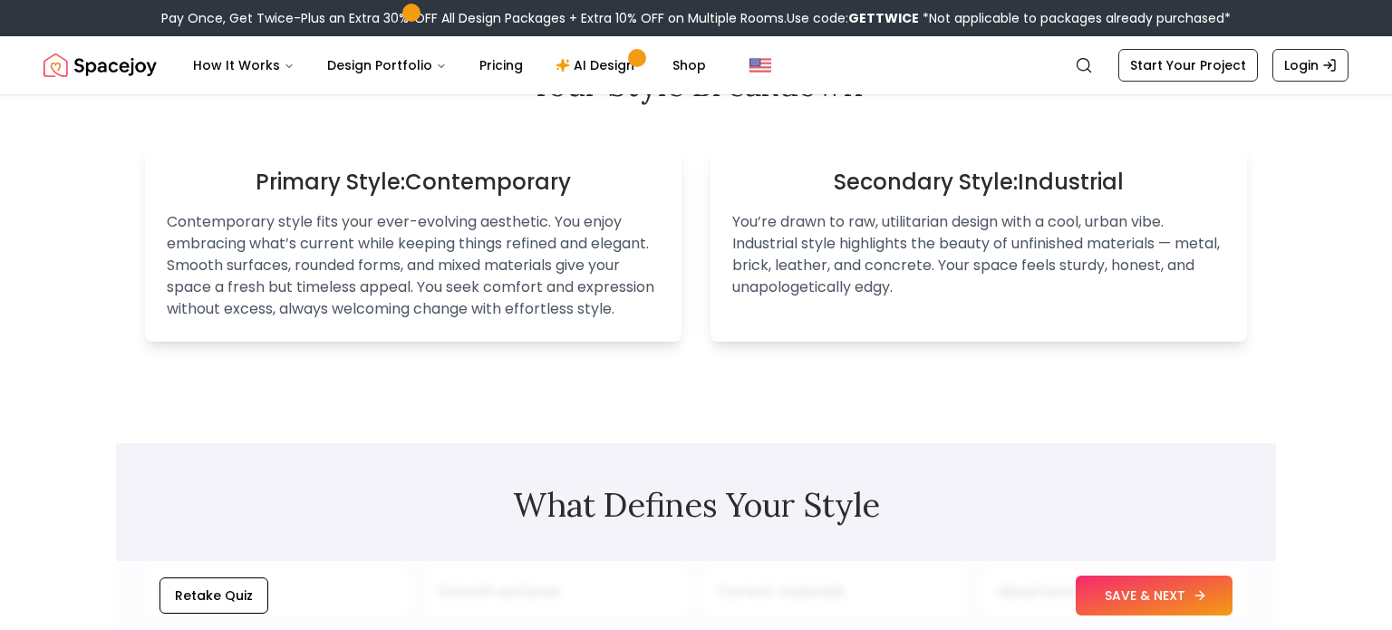
click at [1186, 604] on button "SAVE & NEXT" at bounding box center [1154, 596] width 157 height 40
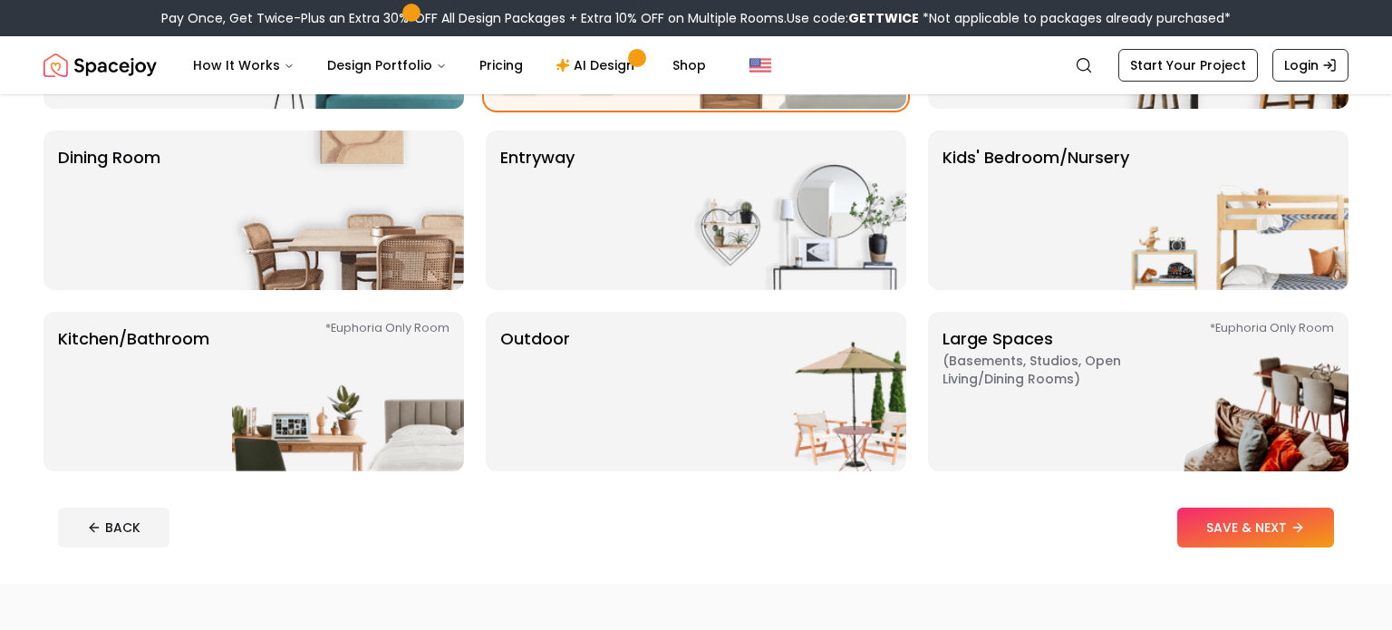
scroll to position [302, 0]
click at [1284, 516] on button "SAVE & NEXT" at bounding box center [1255, 527] width 157 height 40
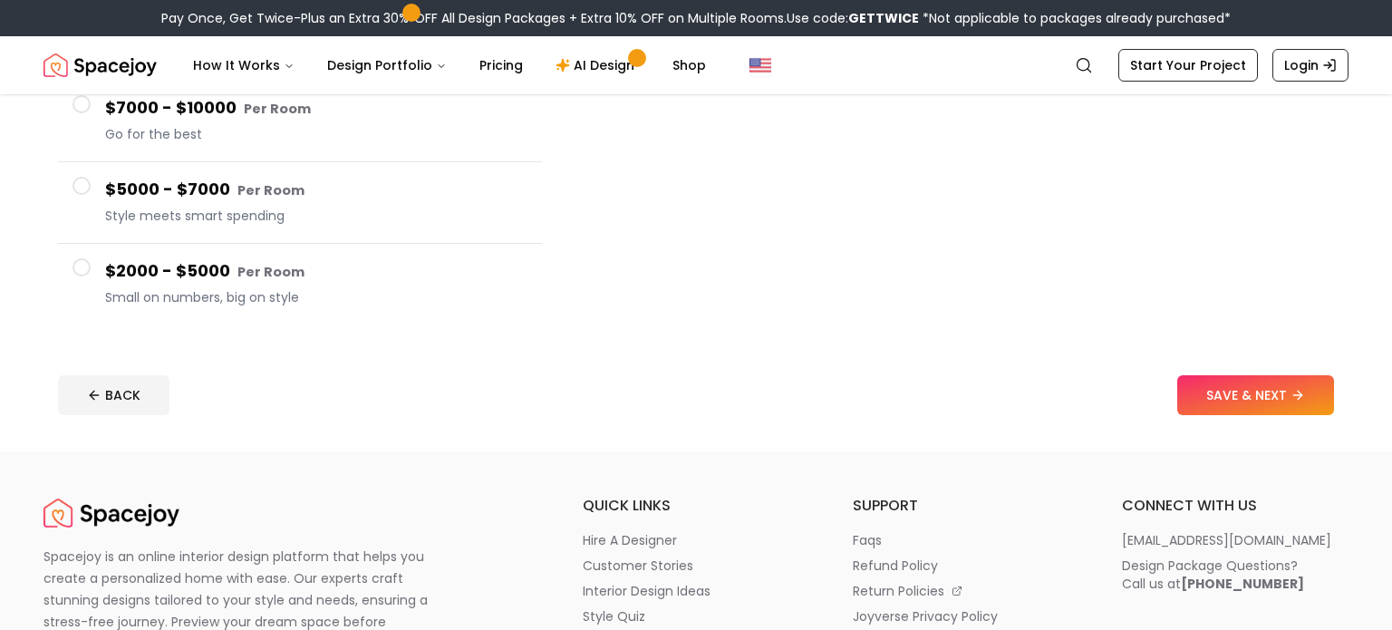
scroll to position [381, 0]
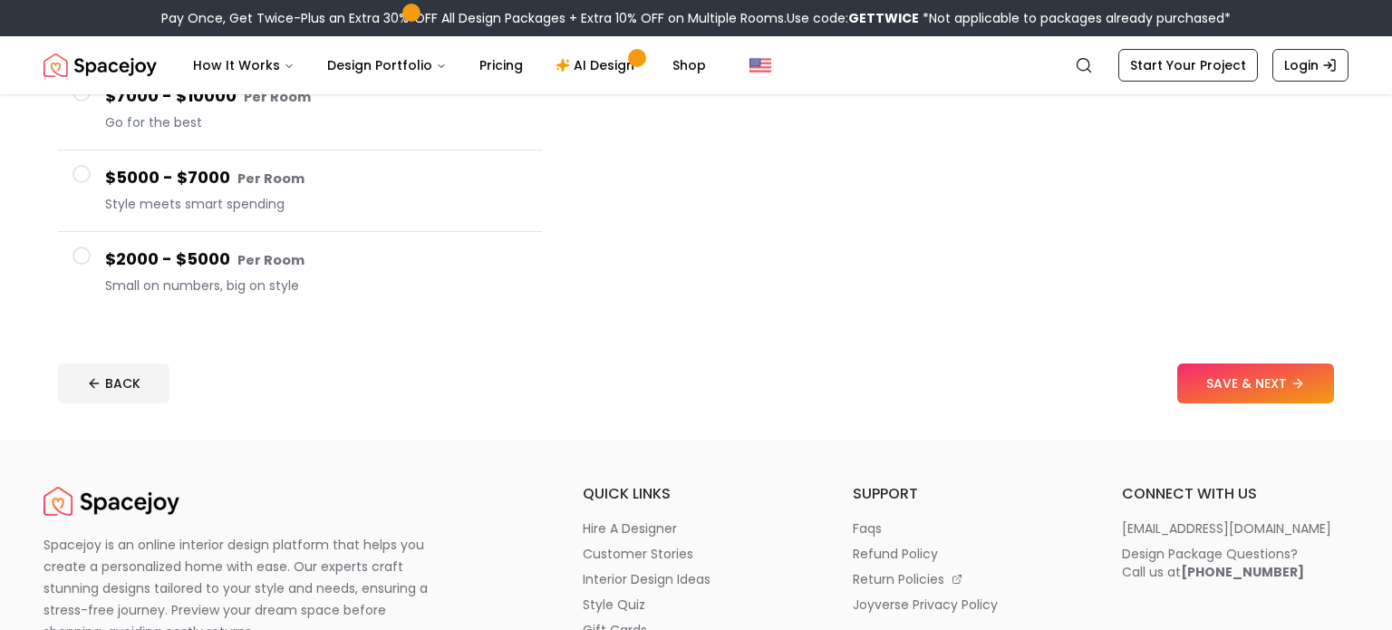
click at [82, 264] on span at bounding box center [82, 256] width 18 height 18
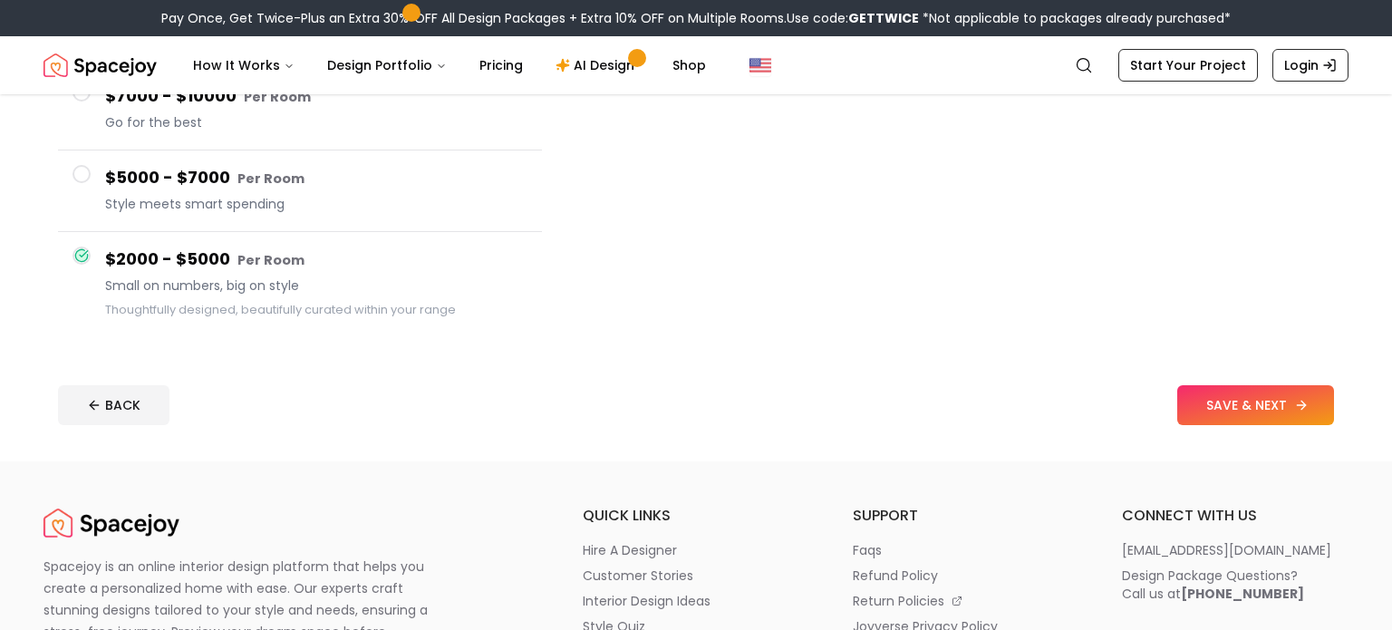
click at [1271, 415] on button "SAVE & NEXT" at bounding box center [1255, 405] width 157 height 40
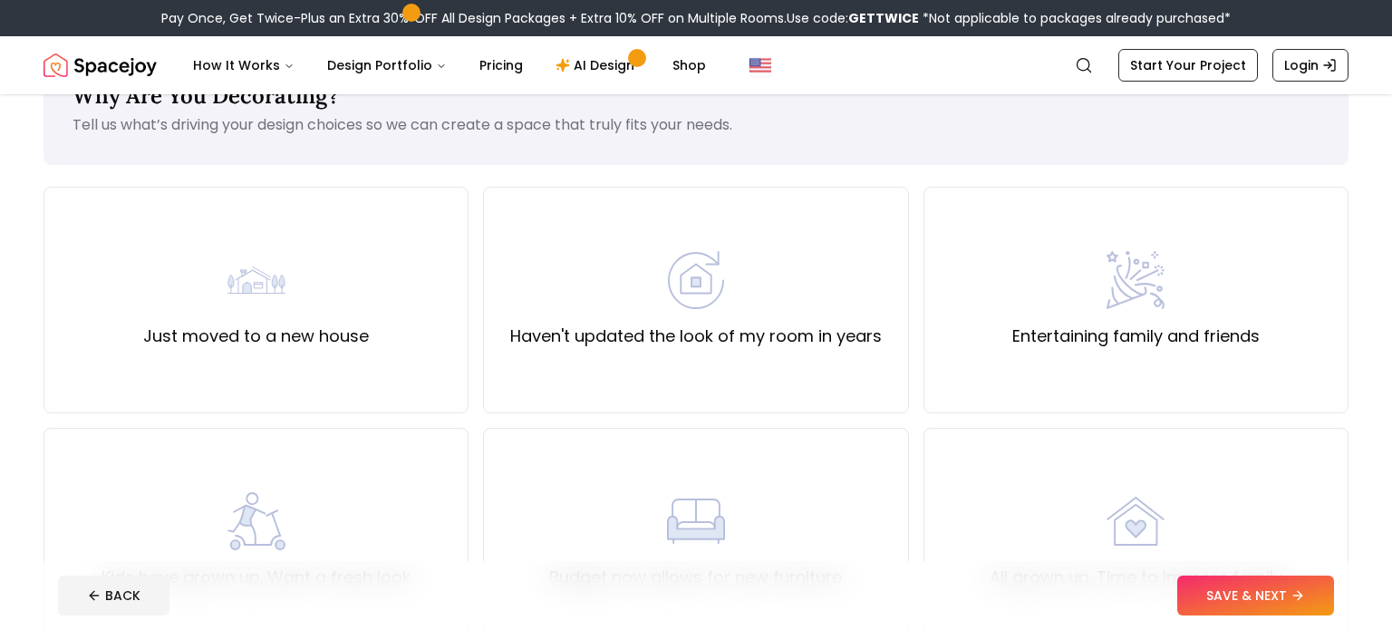
scroll to position [70, 0]
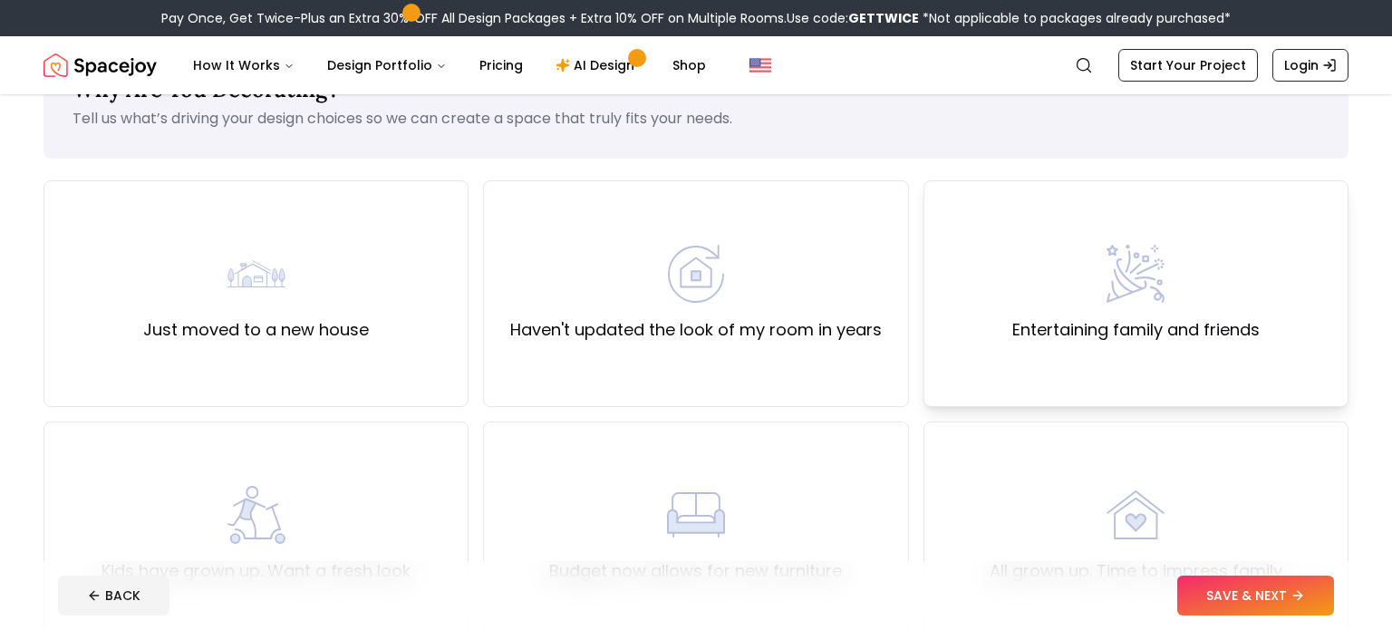
click at [1234, 300] on div "Entertaining family and friends" at bounding box center [1135, 294] width 247 height 98
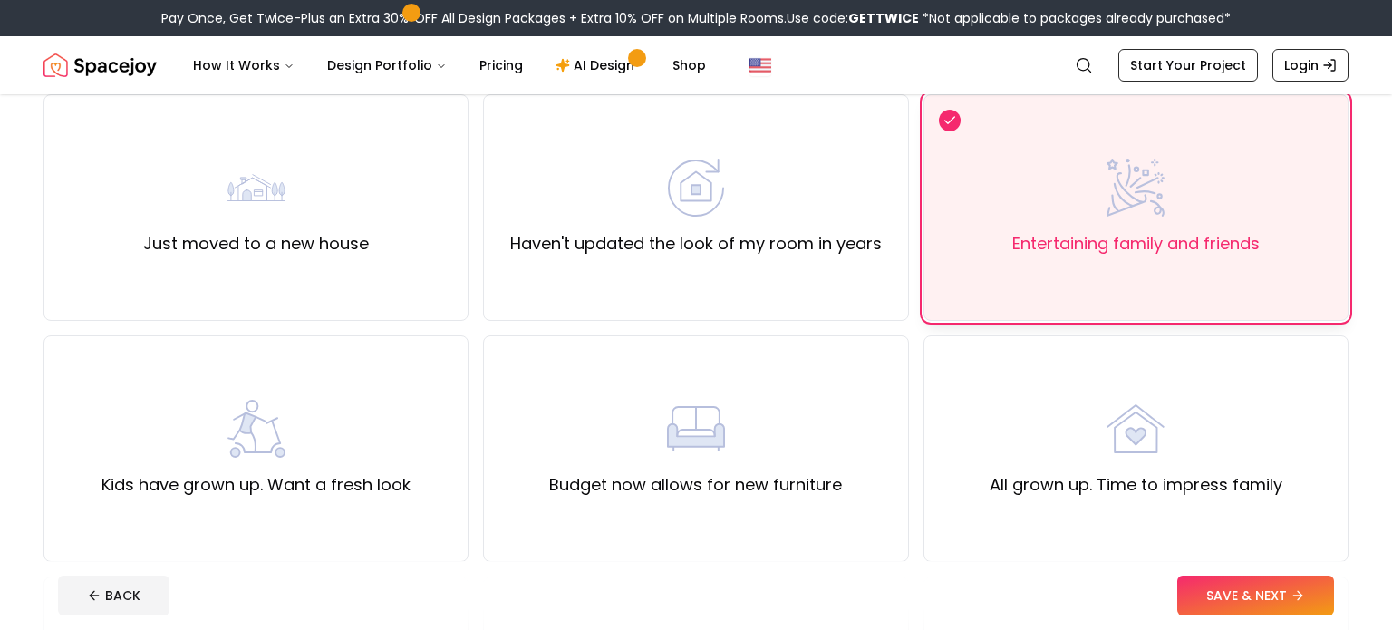
scroll to position [161, 0]
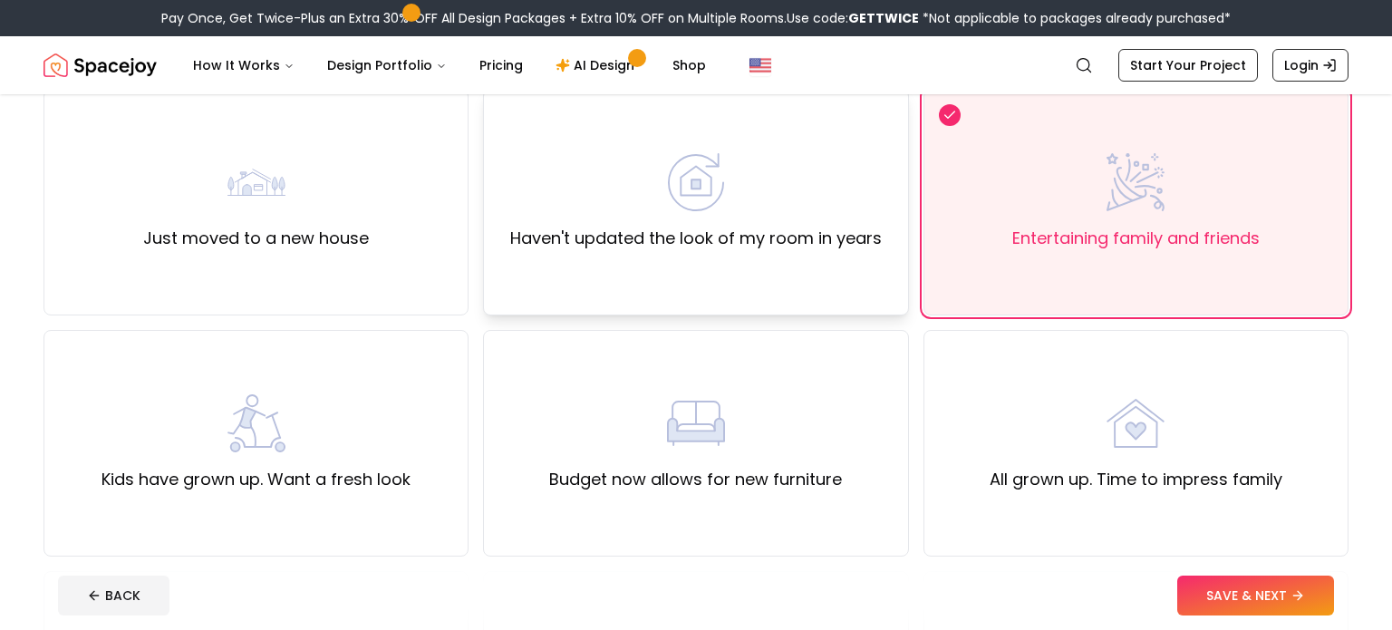
click at [847, 218] on div "Haven't updated the look of my room in years" at bounding box center [696, 202] width 372 height 98
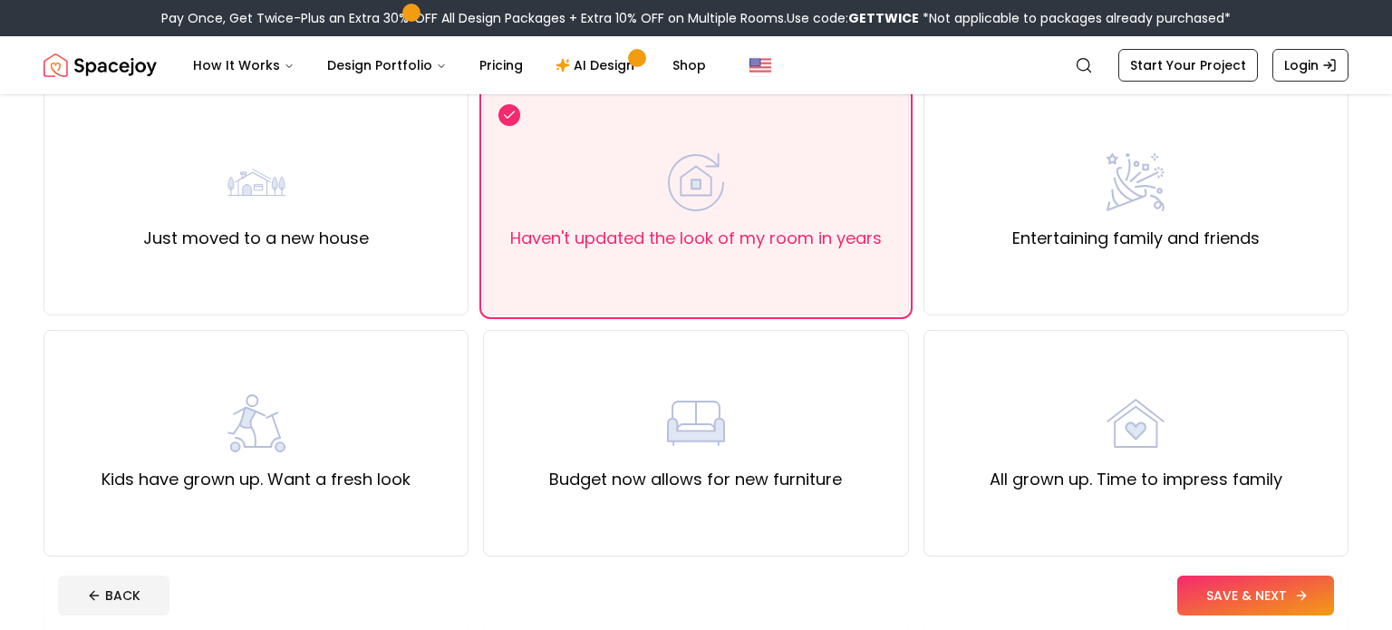
click at [1237, 589] on button "SAVE & NEXT" at bounding box center [1255, 596] width 157 height 40
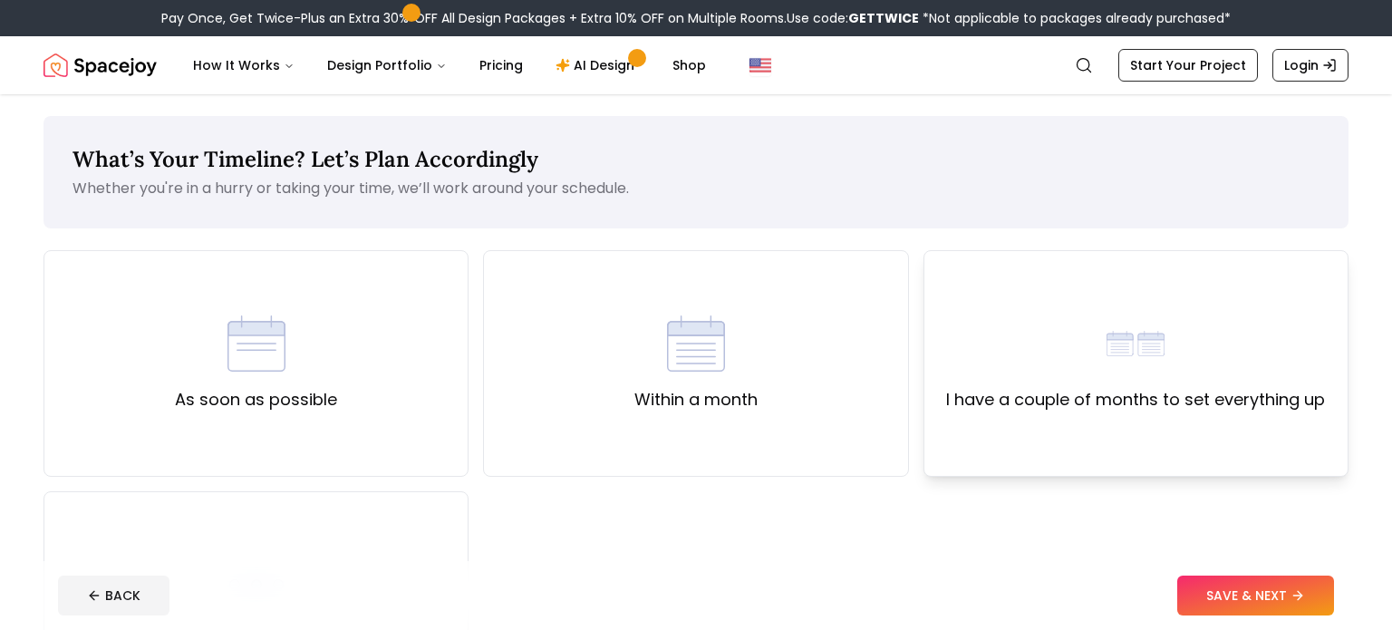
click at [1196, 440] on div "I have a couple of months to set everything up" at bounding box center [1136, 363] width 425 height 227
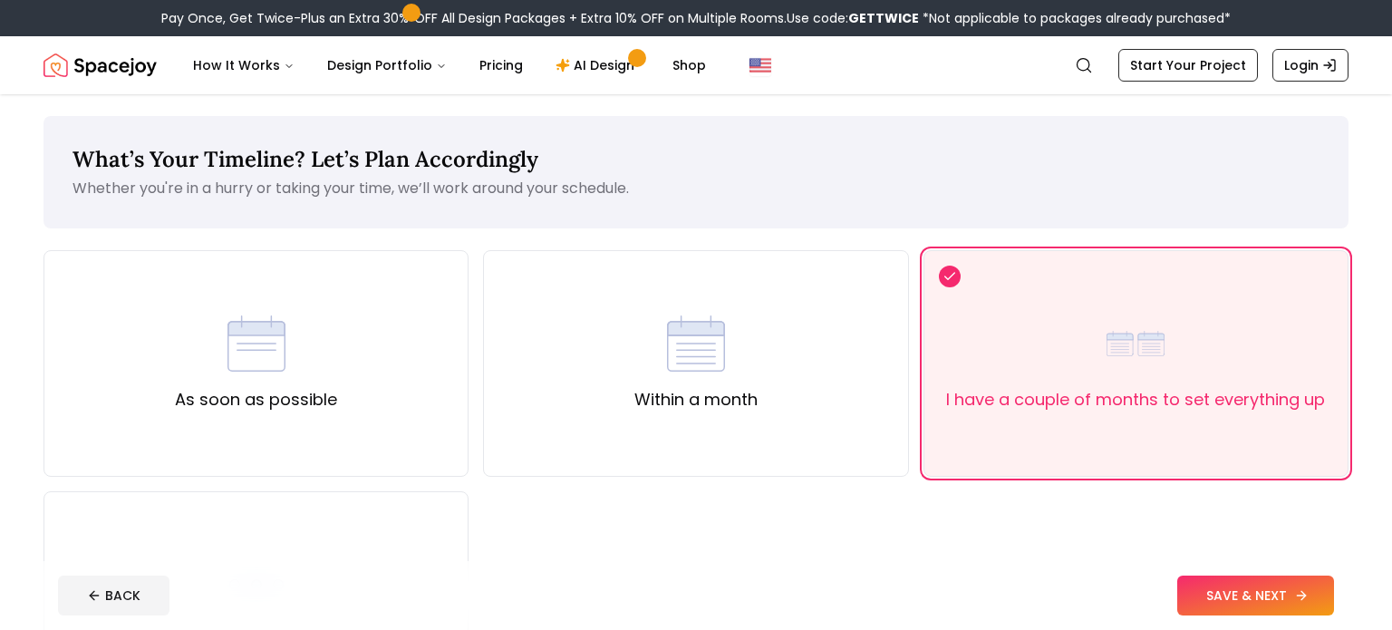
click at [1285, 593] on button "SAVE & NEXT" at bounding box center [1255, 596] width 157 height 40
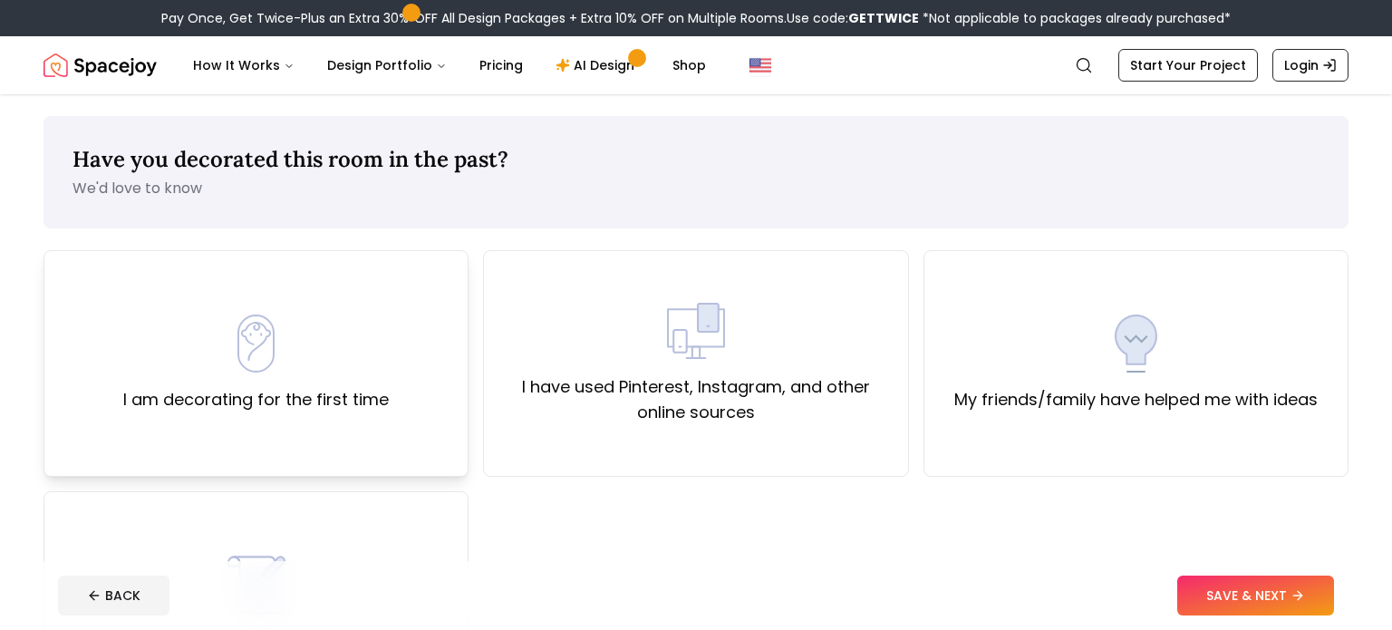
click at [370, 418] on div "I am decorating for the first time" at bounding box center [256, 363] width 425 height 227
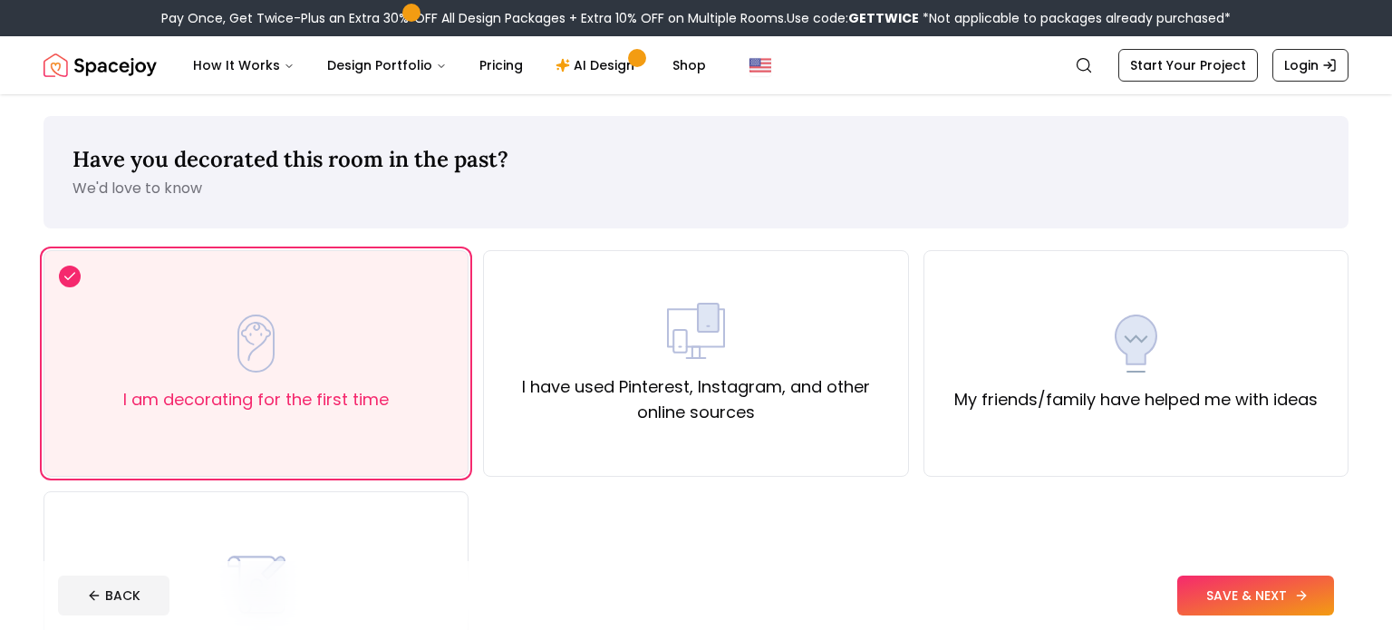
click at [1238, 613] on button "SAVE & NEXT" at bounding box center [1255, 596] width 157 height 40
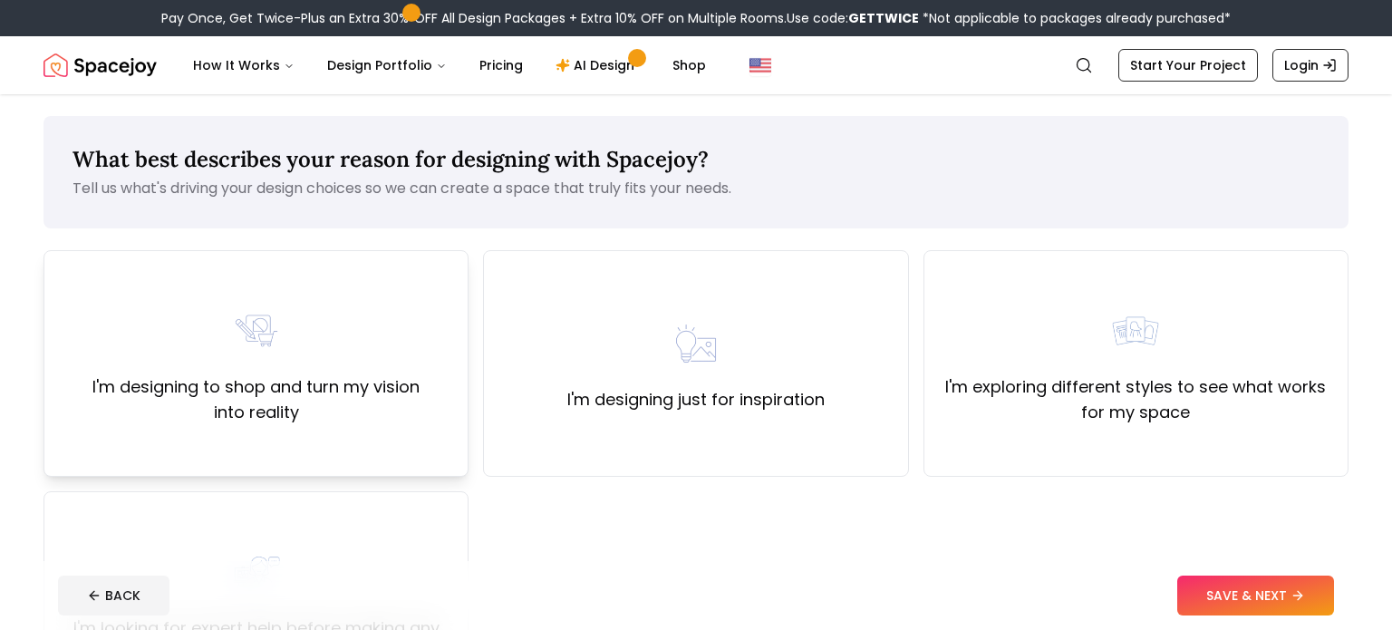
click at [273, 442] on div "I'm designing to shop and turn my vision into reality" at bounding box center [256, 363] width 425 height 227
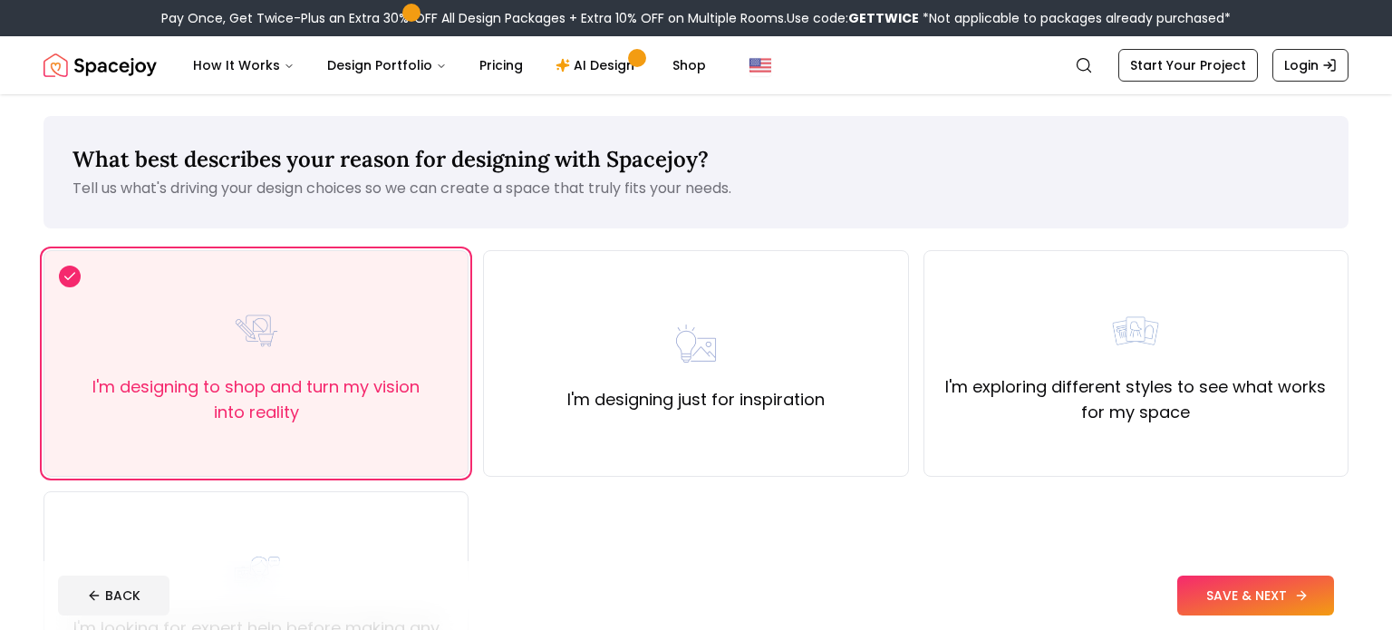
click at [1254, 599] on button "SAVE & NEXT" at bounding box center [1255, 596] width 157 height 40
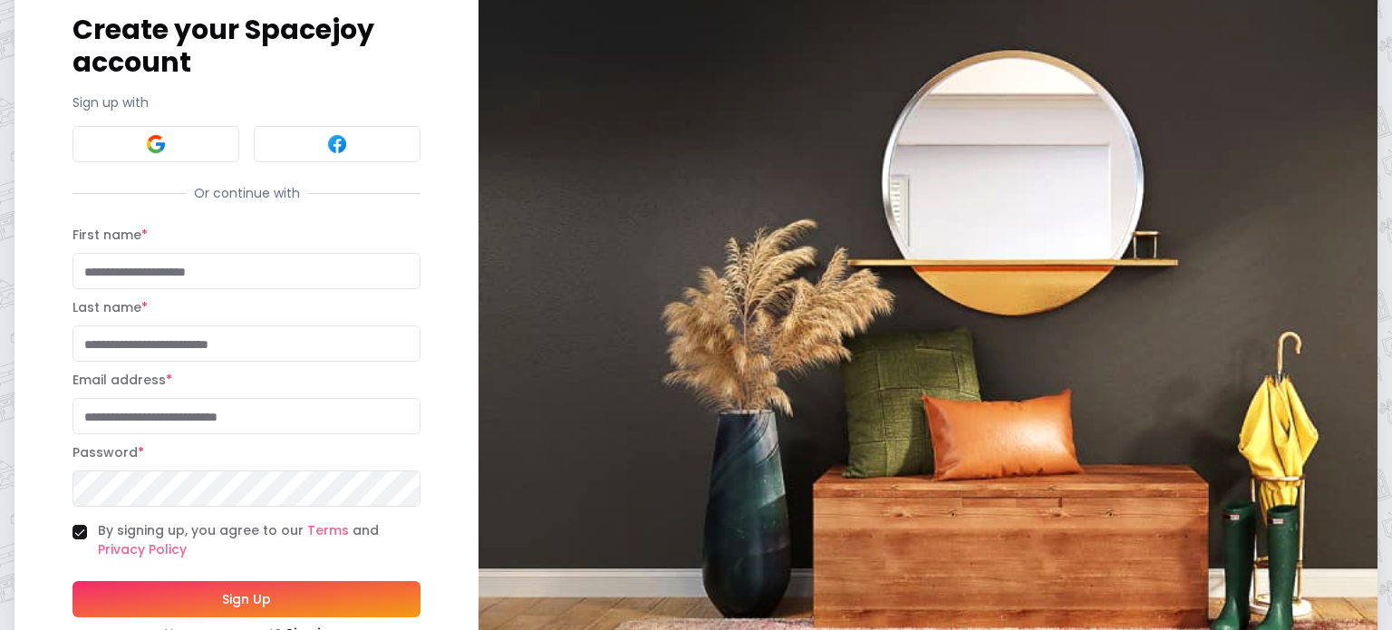
scroll to position [98, 0]
click at [127, 155] on button at bounding box center [156, 144] width 167 height 36
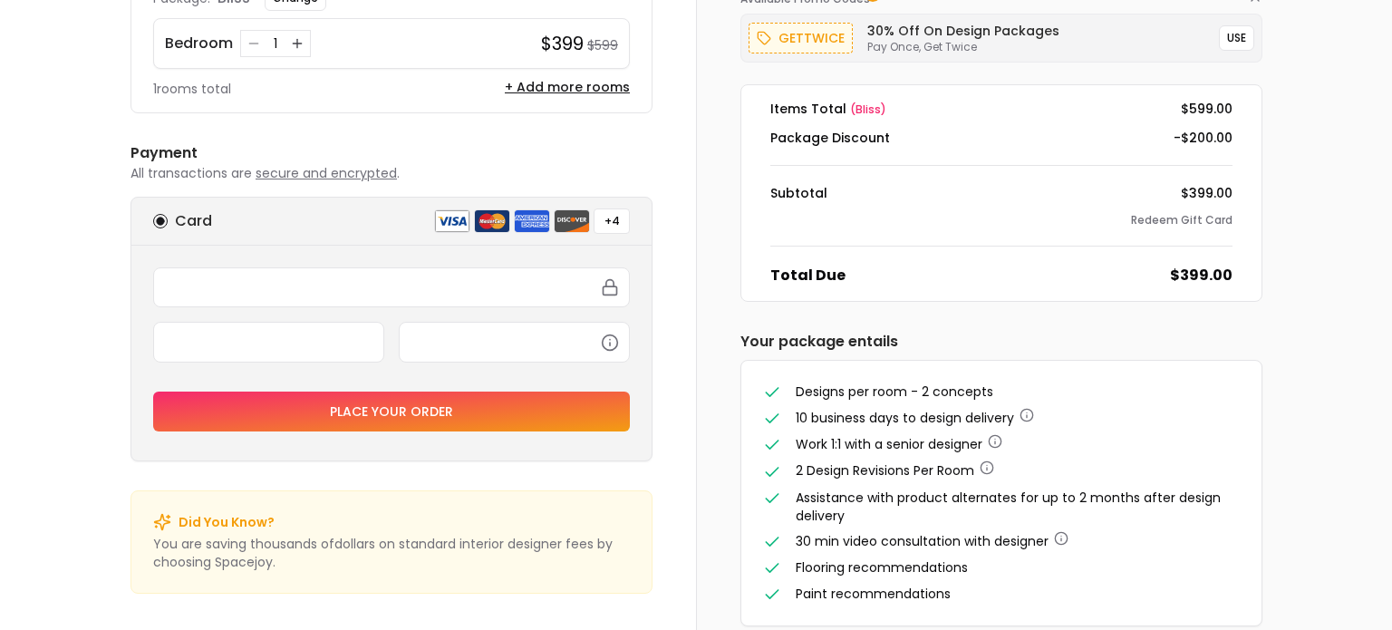
scroll to position [215, 0]
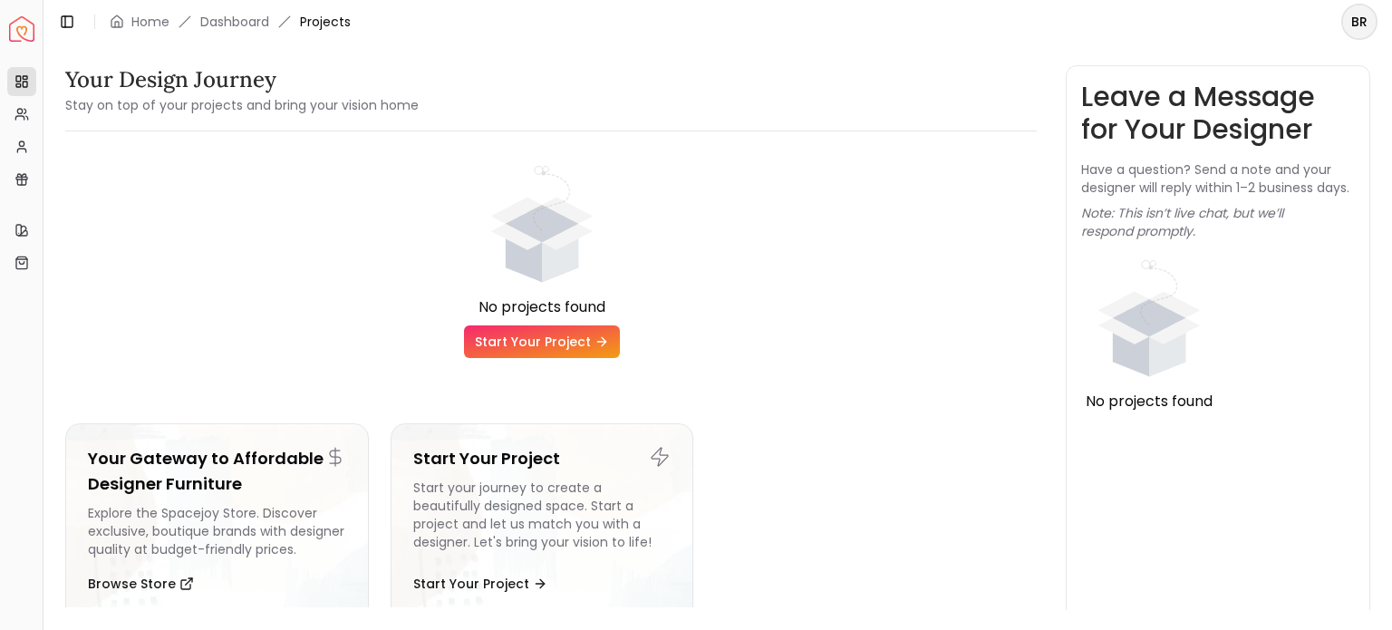
click at [495, 344] on link "Start Your Project" at bounding box center [542, 341] width 156 height 33
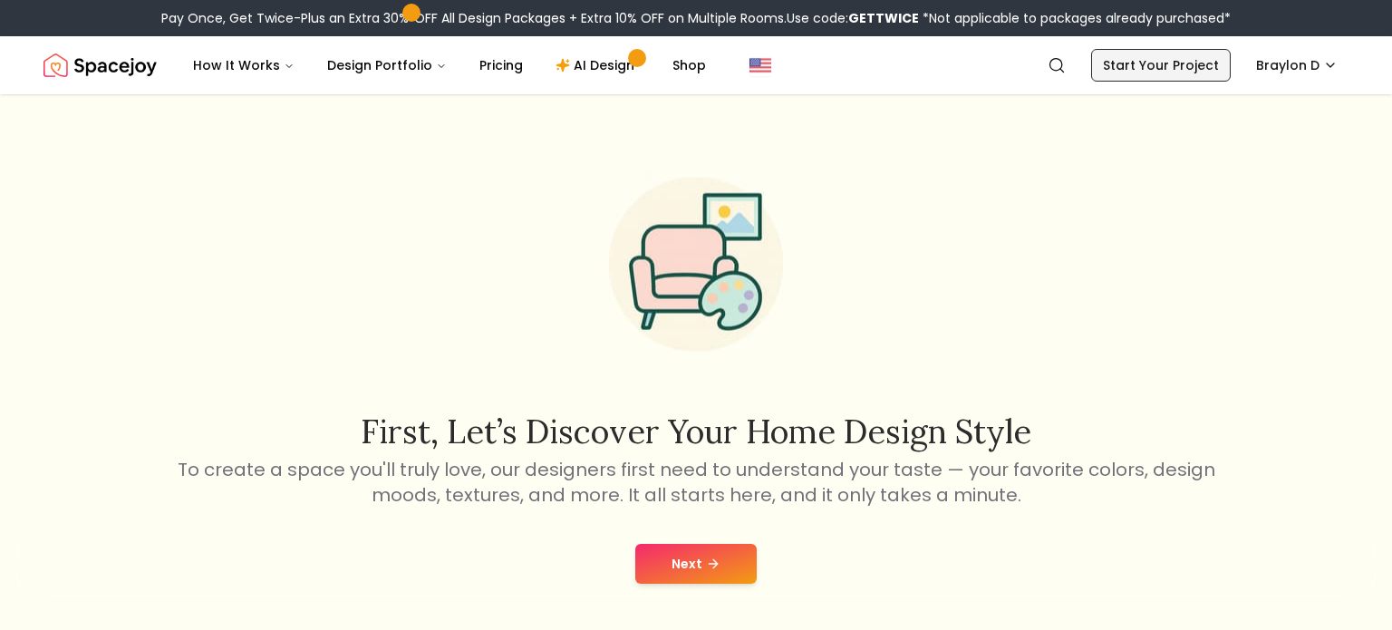
click at [1196, 71] on link "Start Your Project" at bounding box center [1161, 65] width 140 height 33
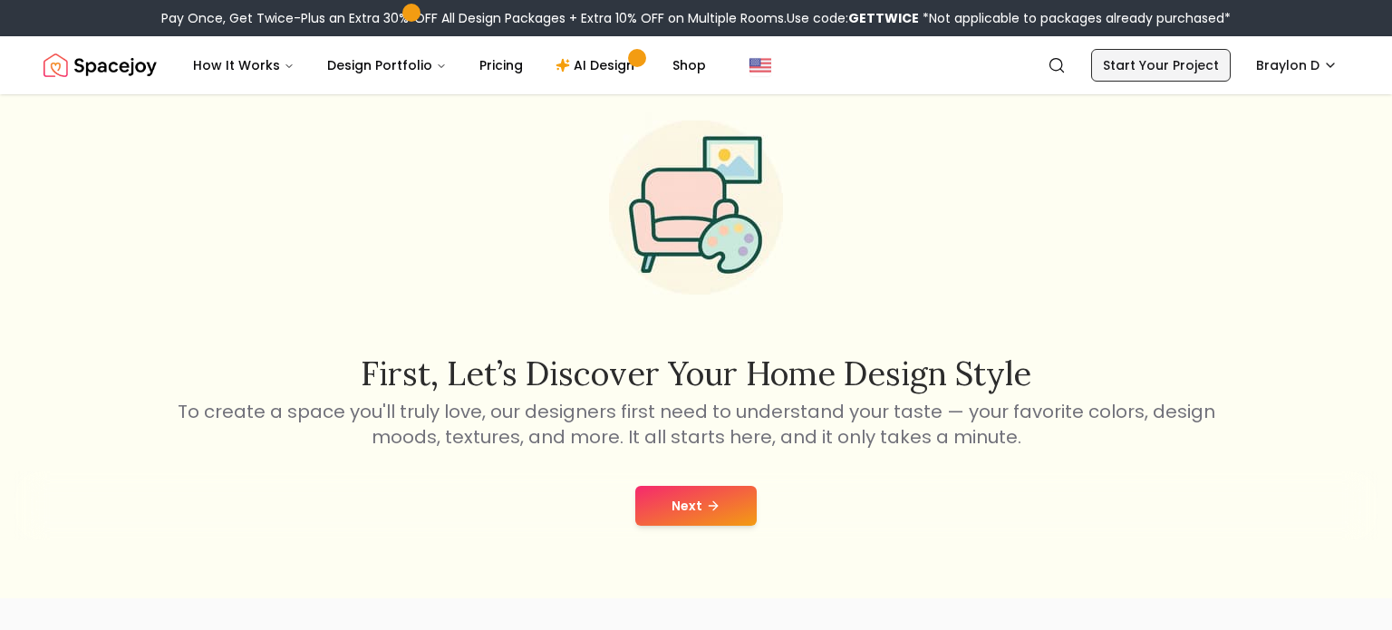
scroll to position [57, 0]
